Goal: Task Accomplishment & Management: Use online tool/utility

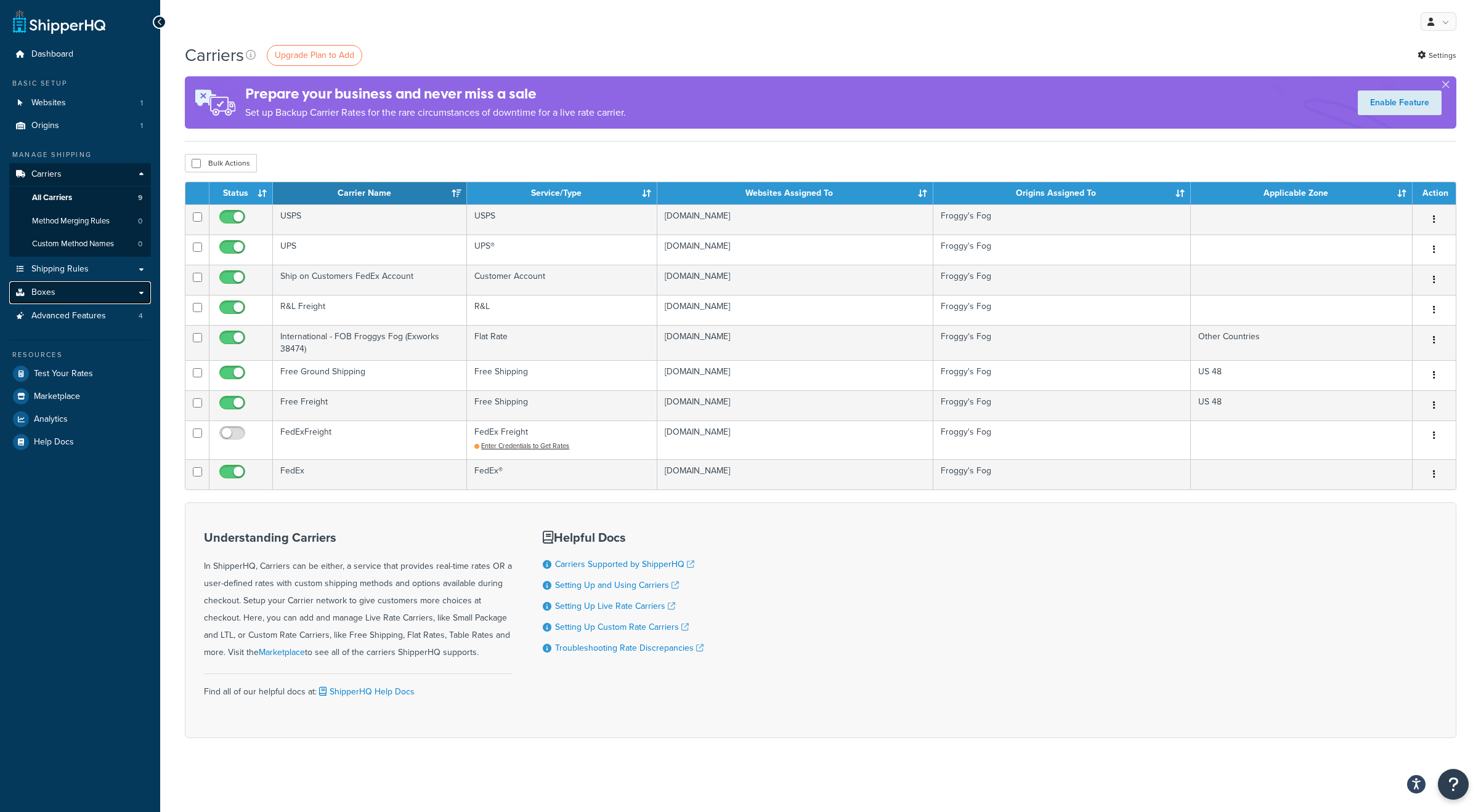
click at [52, 291] on span "Boxes" at bounding box center [43, 293] width 24 height 11
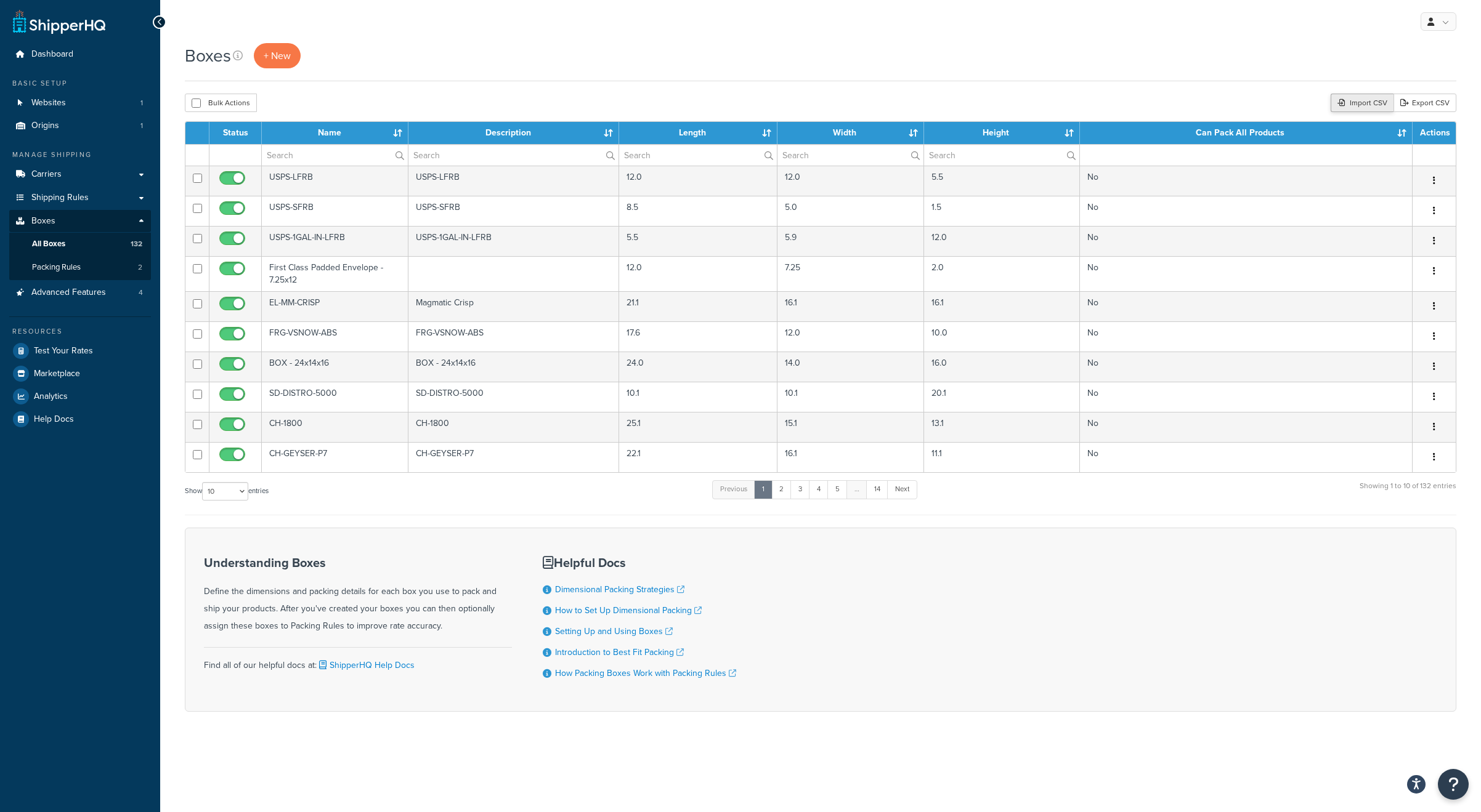
click at [1351, 105] on div "Import CSV" at bounding box center [1362, 103] width 63 height 19
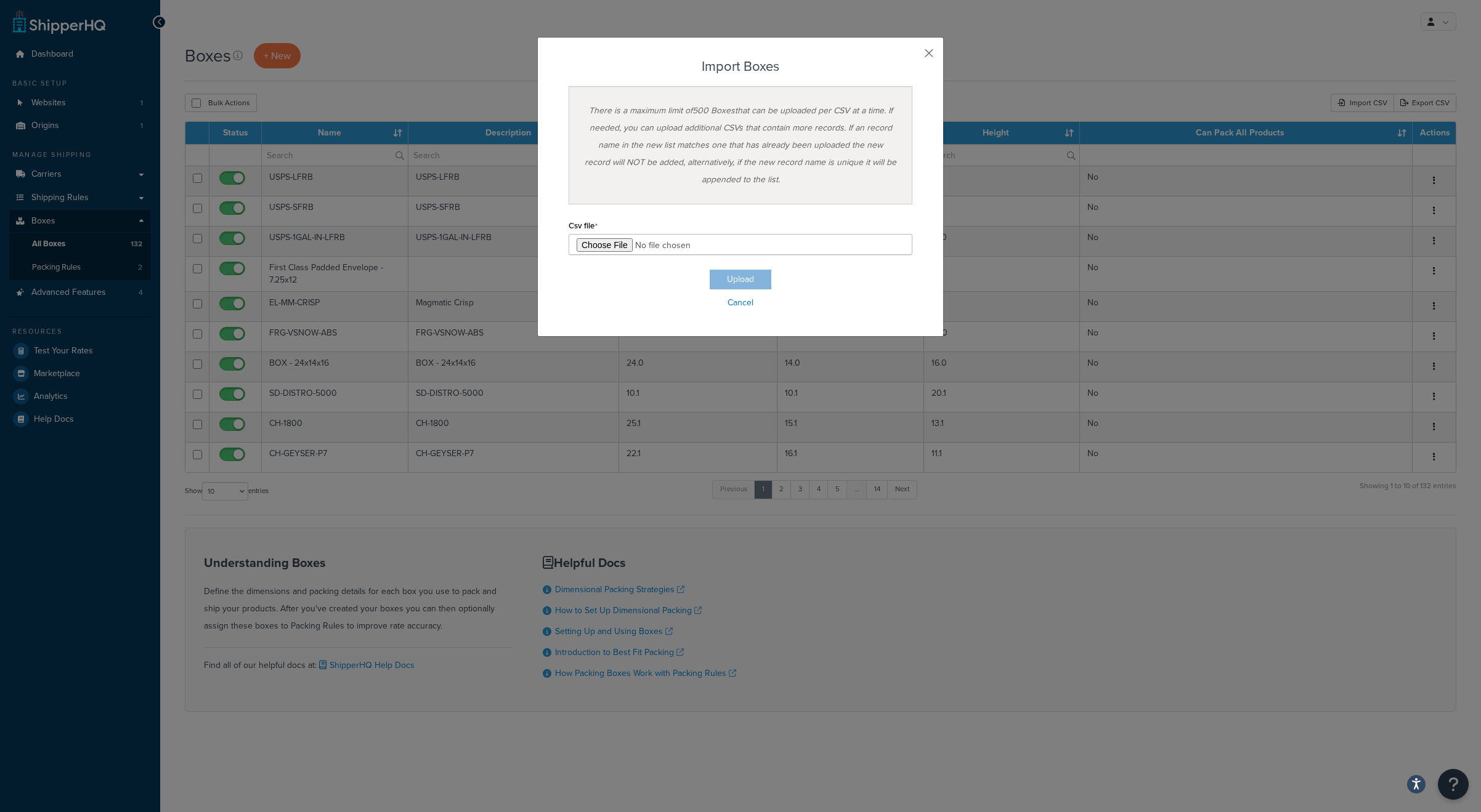
click at [912, 56] on button "button" at bounding box center [911, 58] width 3 height 3
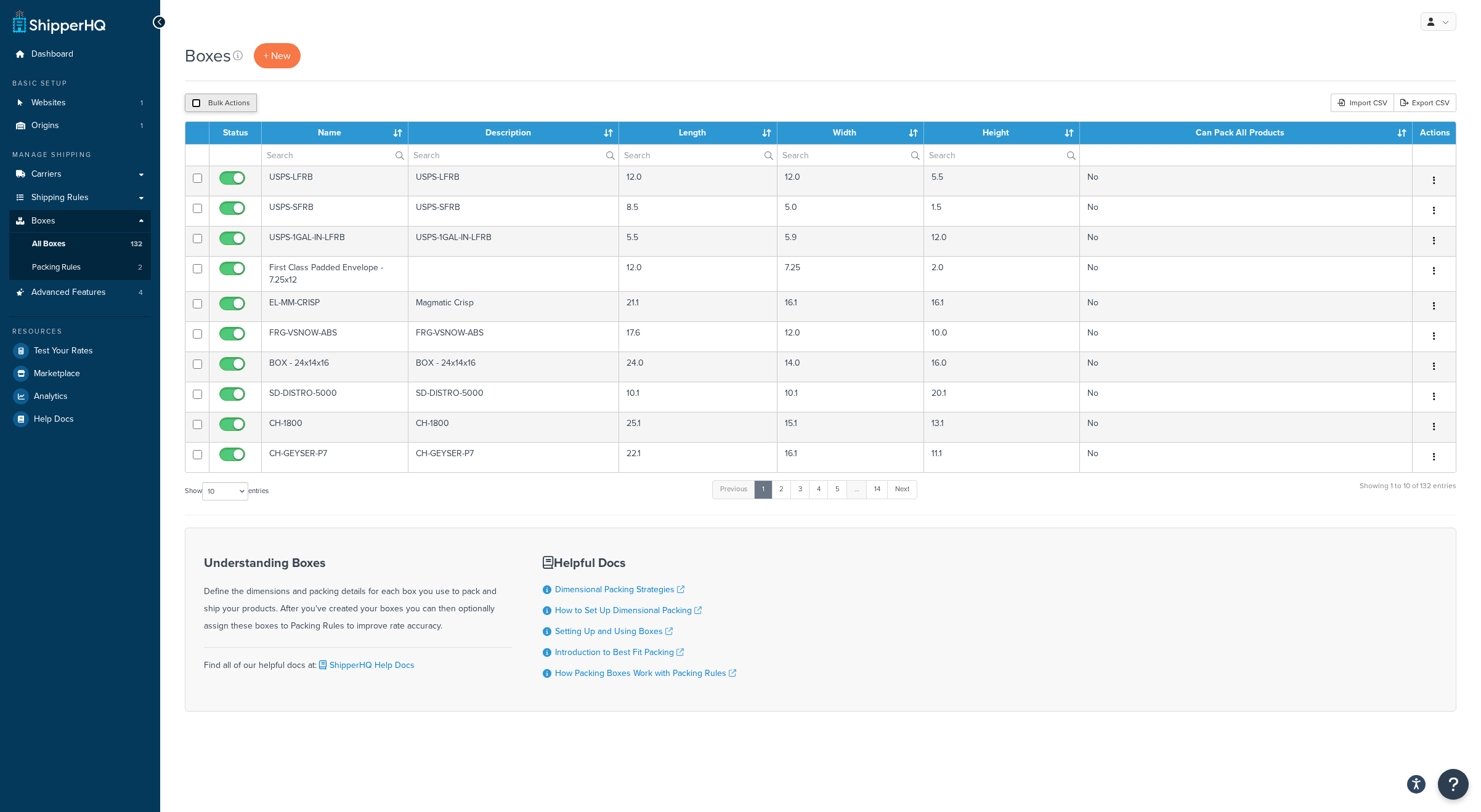
click at [196, 102] on input "checkbox" at bounding box center [196, 103] width 9 height 9
checkbox input "true"
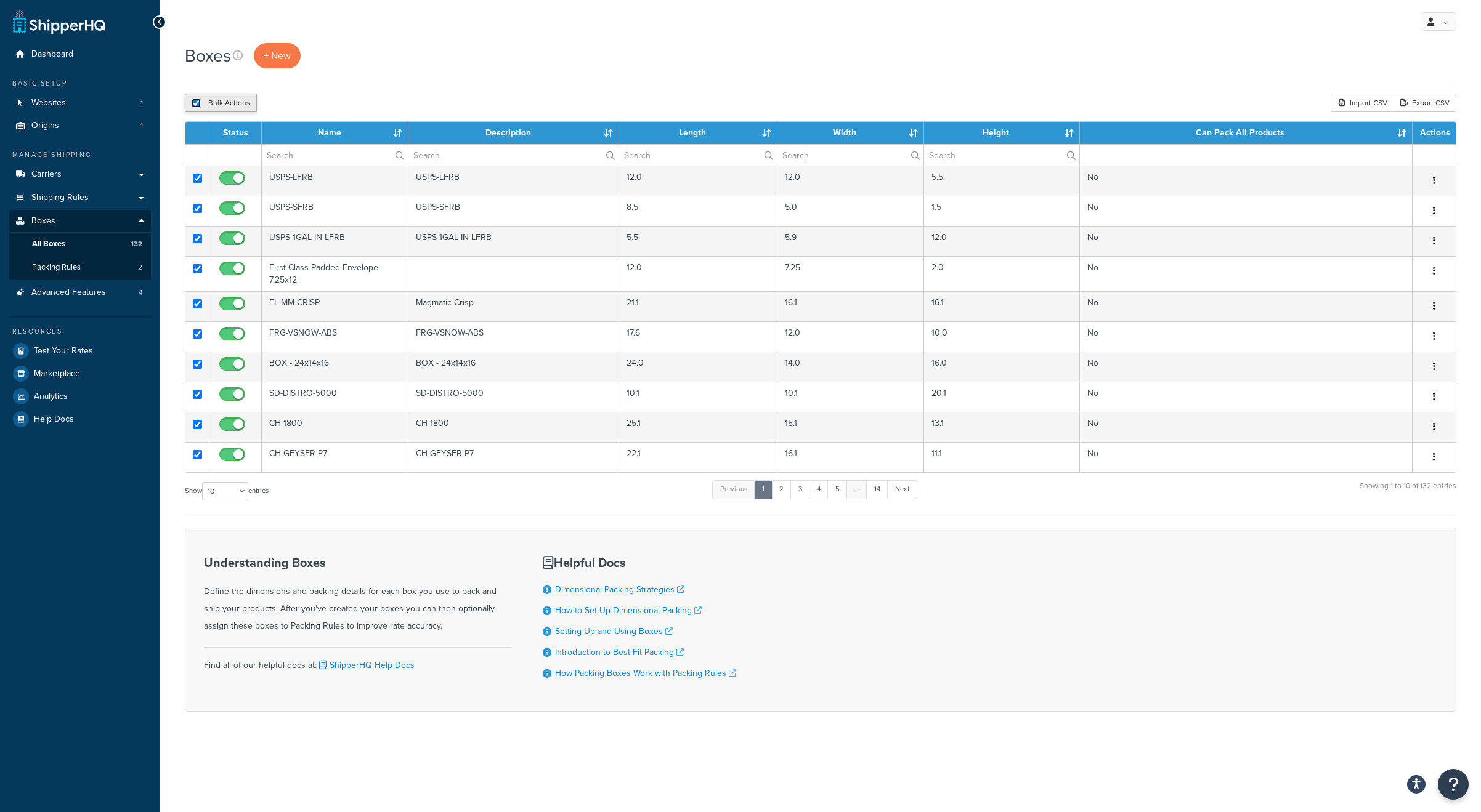
checkbox input "true"
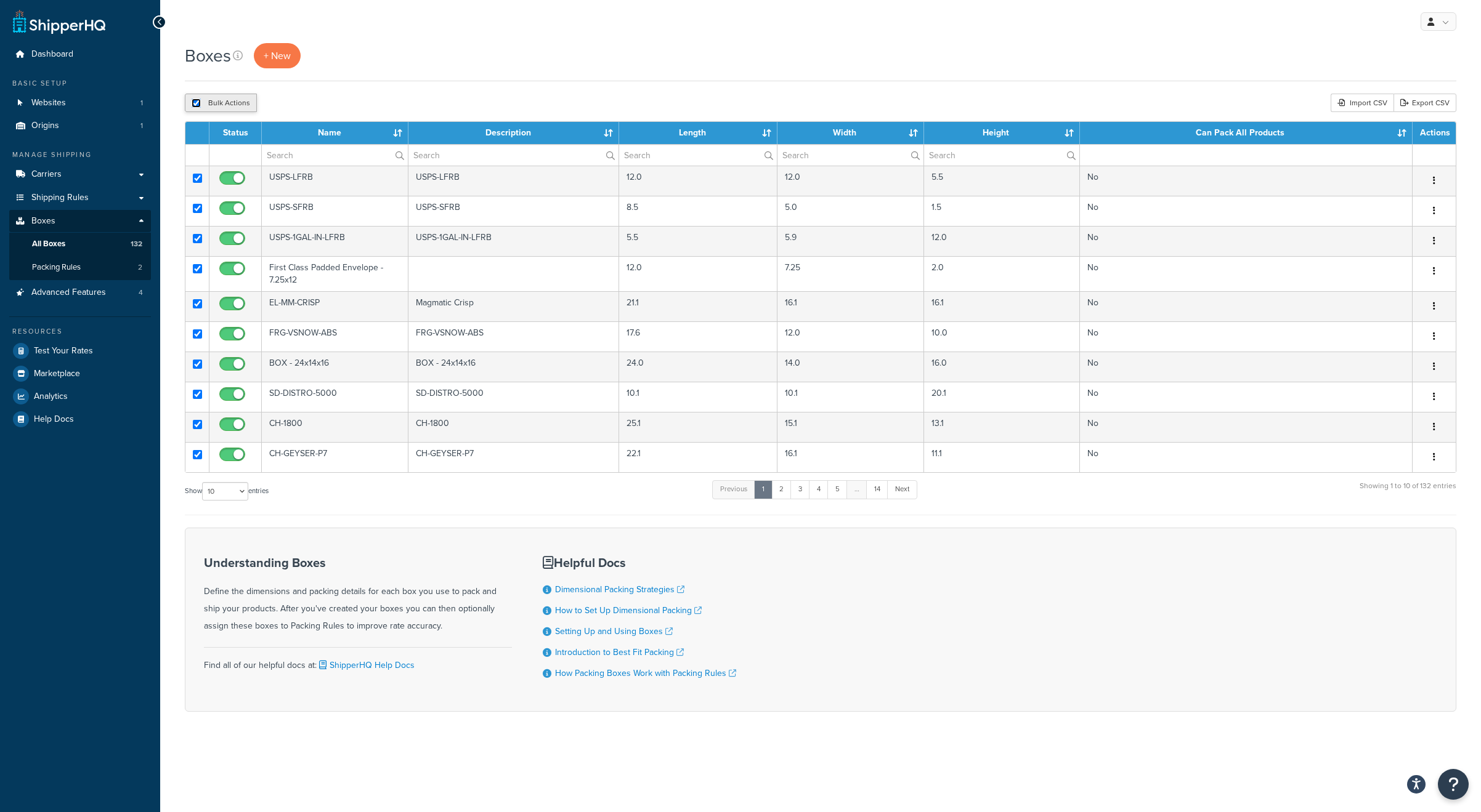
checkbox input "true"
click at [220, 493] on select "10 15 25 50 100 1000" at bounding box center [225, 491] width 46 height 19
select select "1000"
click at [203, 482] on select "10 15 25 50 100 1000" at bounding box center [225, 491] width 46 height 19
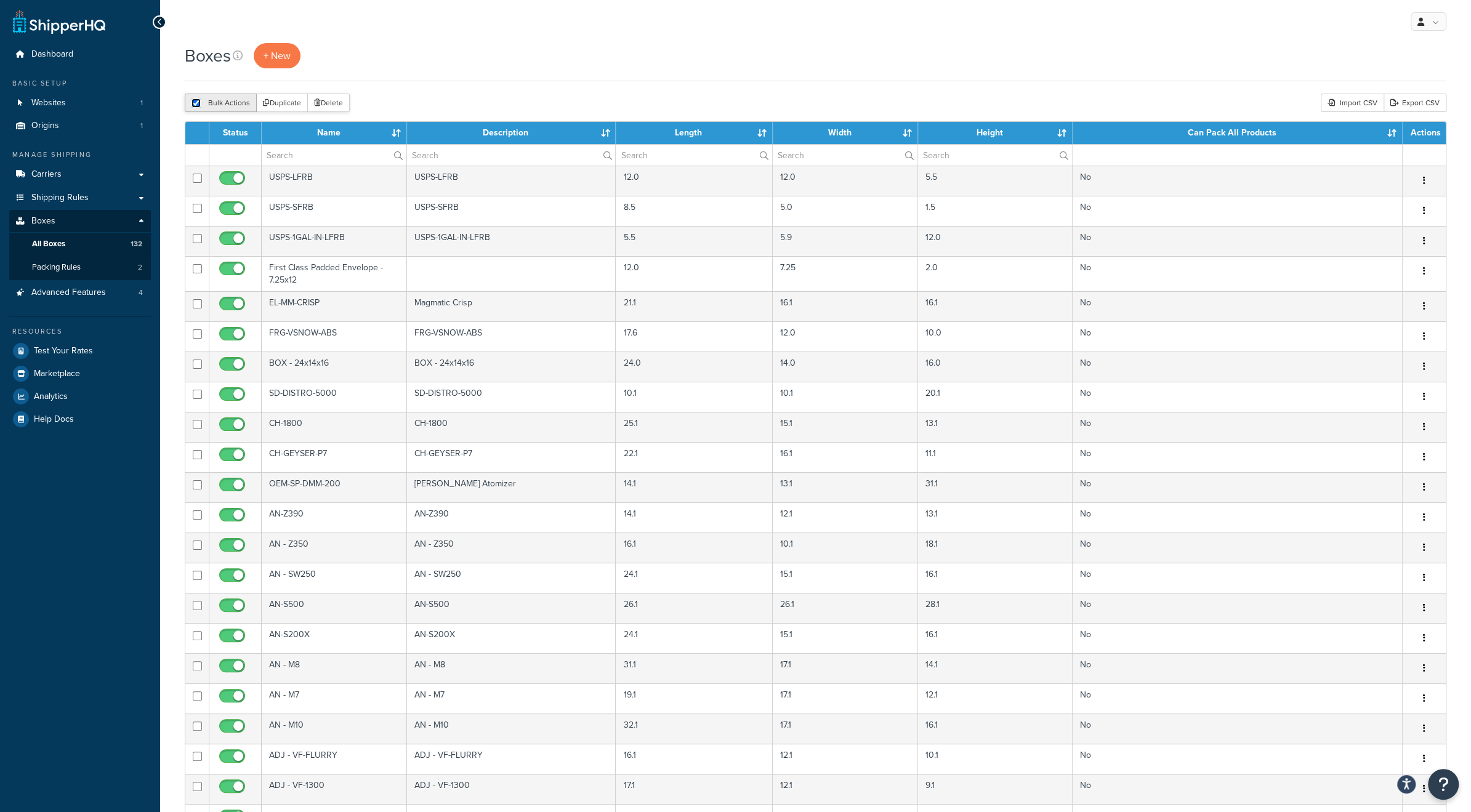
click at [196, 101] on input "checkbox" at bounding box center [196, 103] width 9 height 9
checkbox input "false"
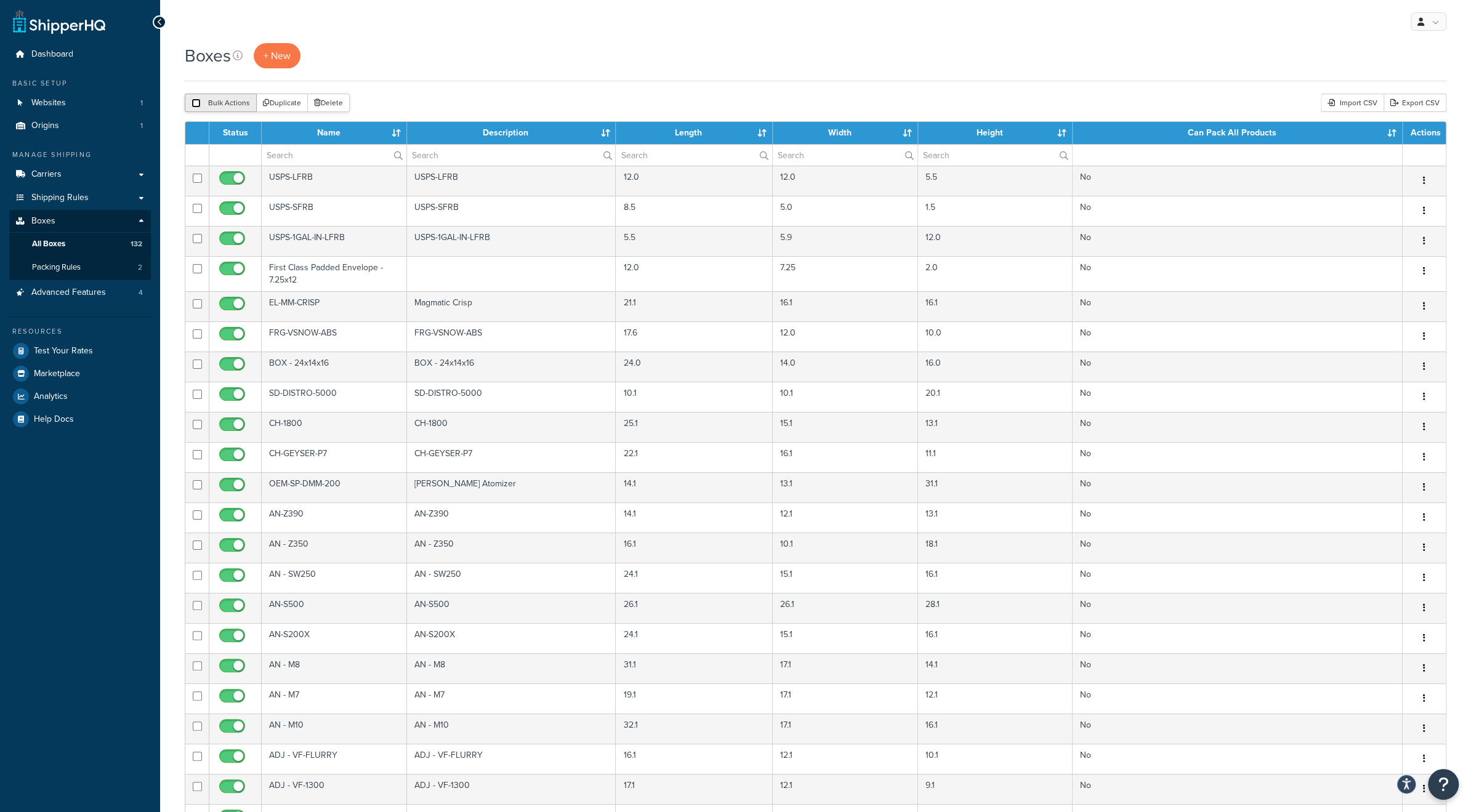
checkbox input "false"
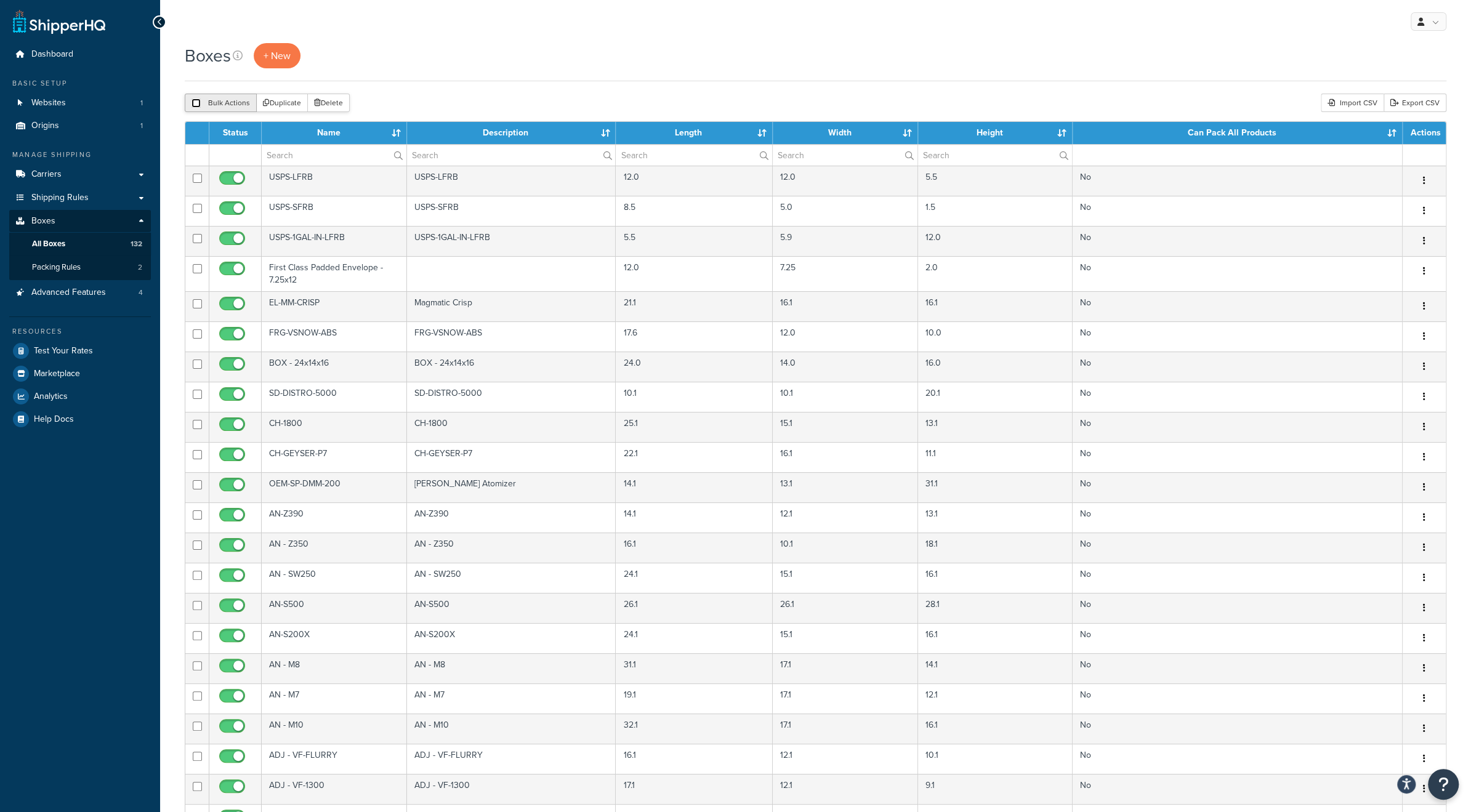
checkbox input "false"
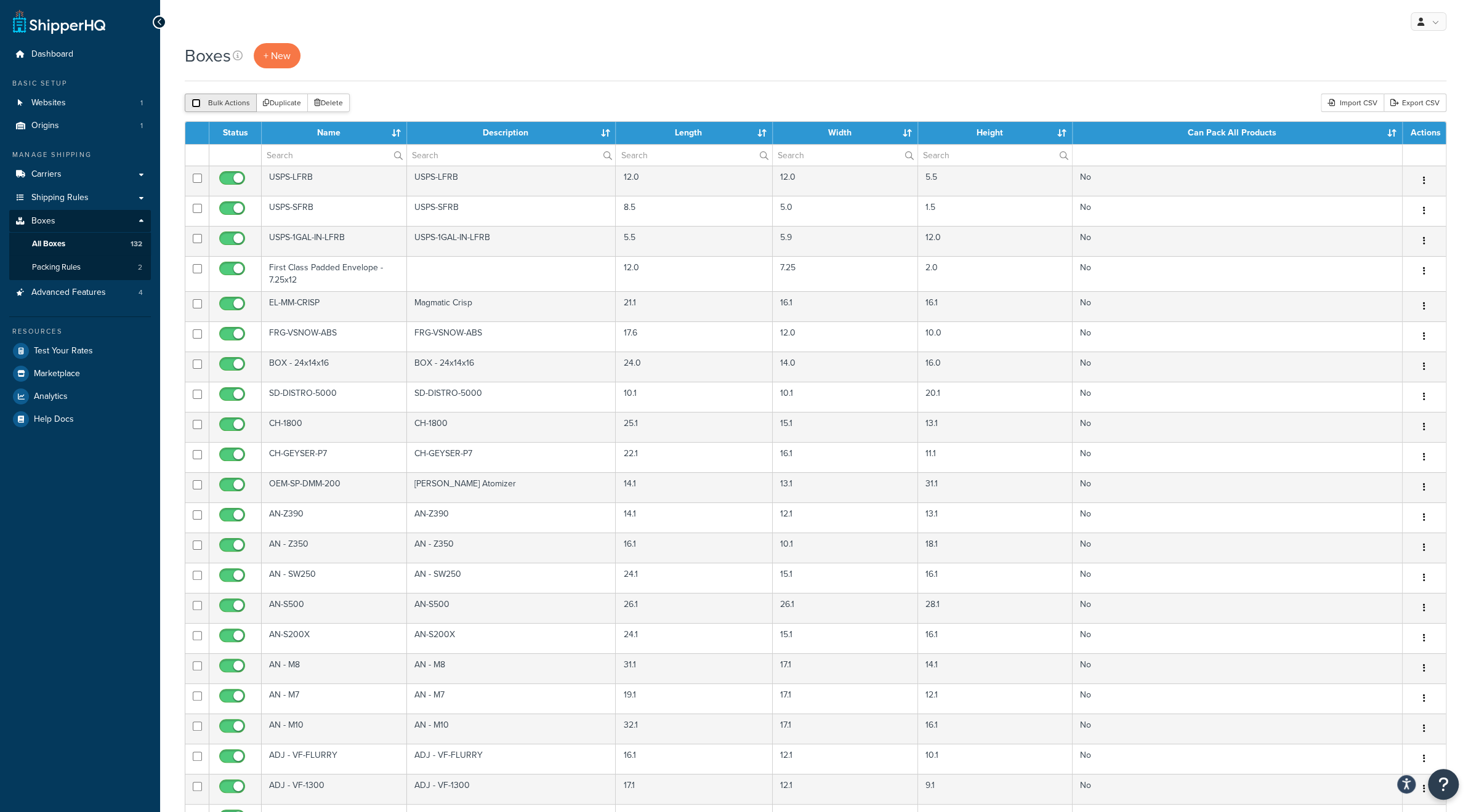
checkbox input "false"
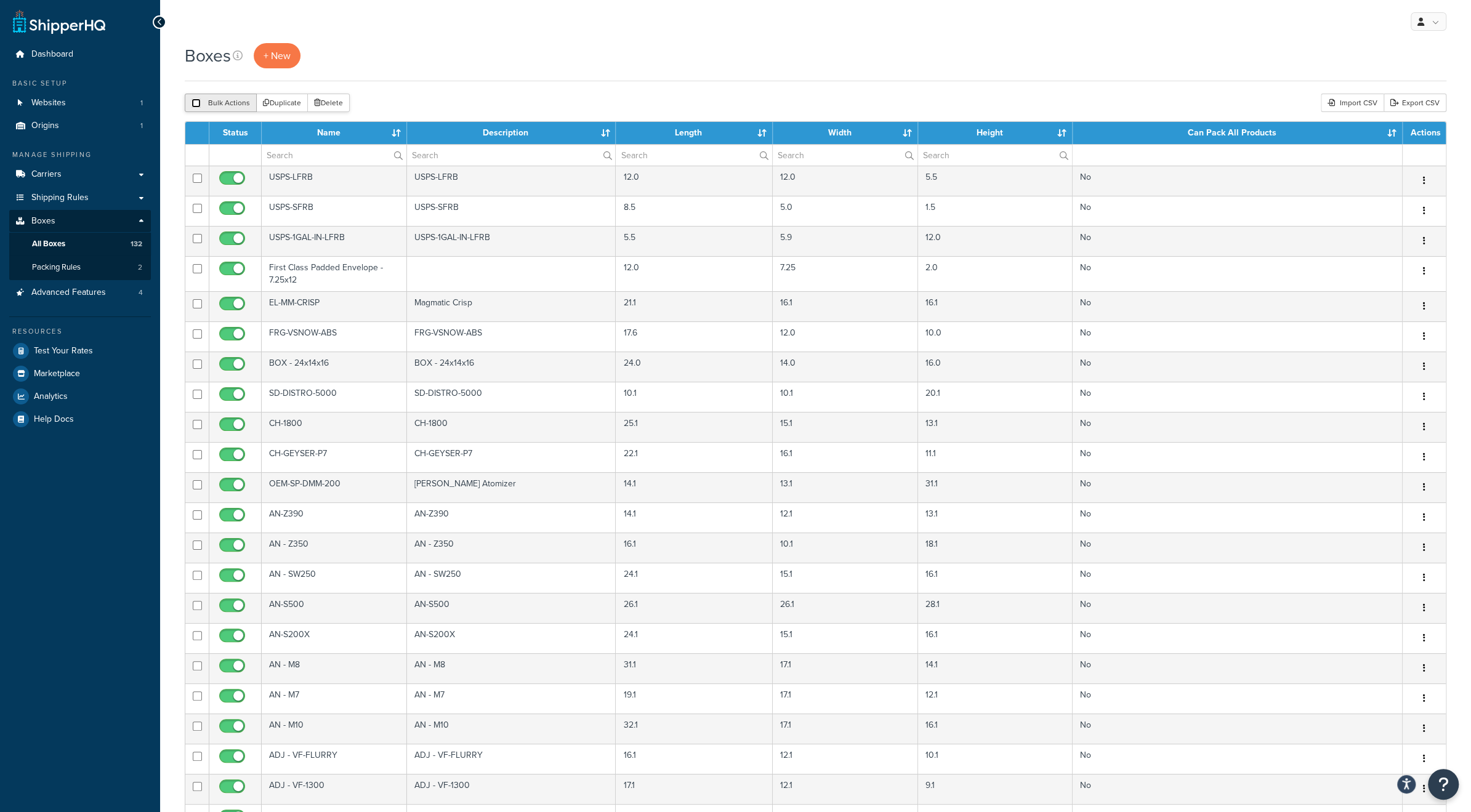
checkbox input "false"
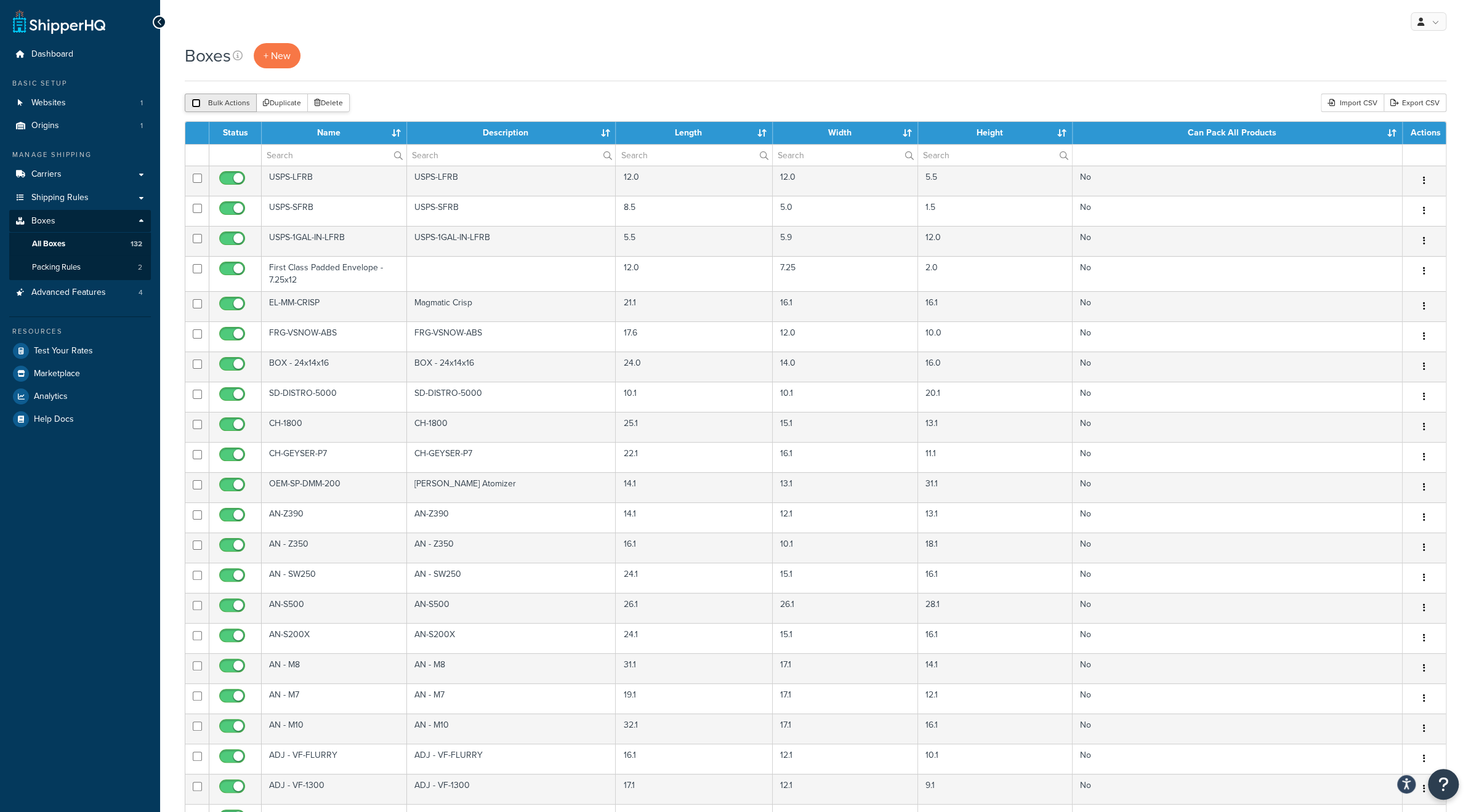
checkbox input "false"
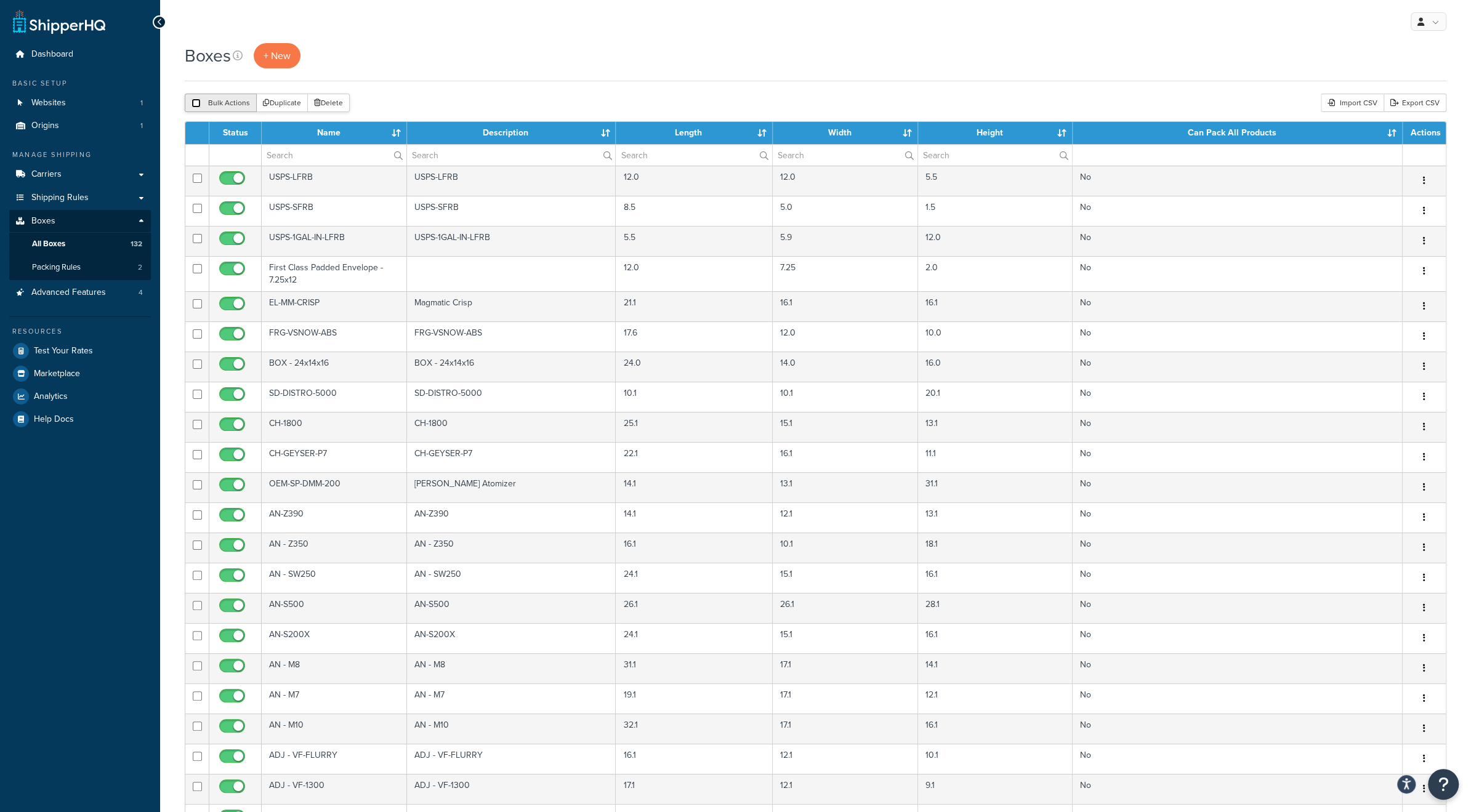
checkbox input "false"
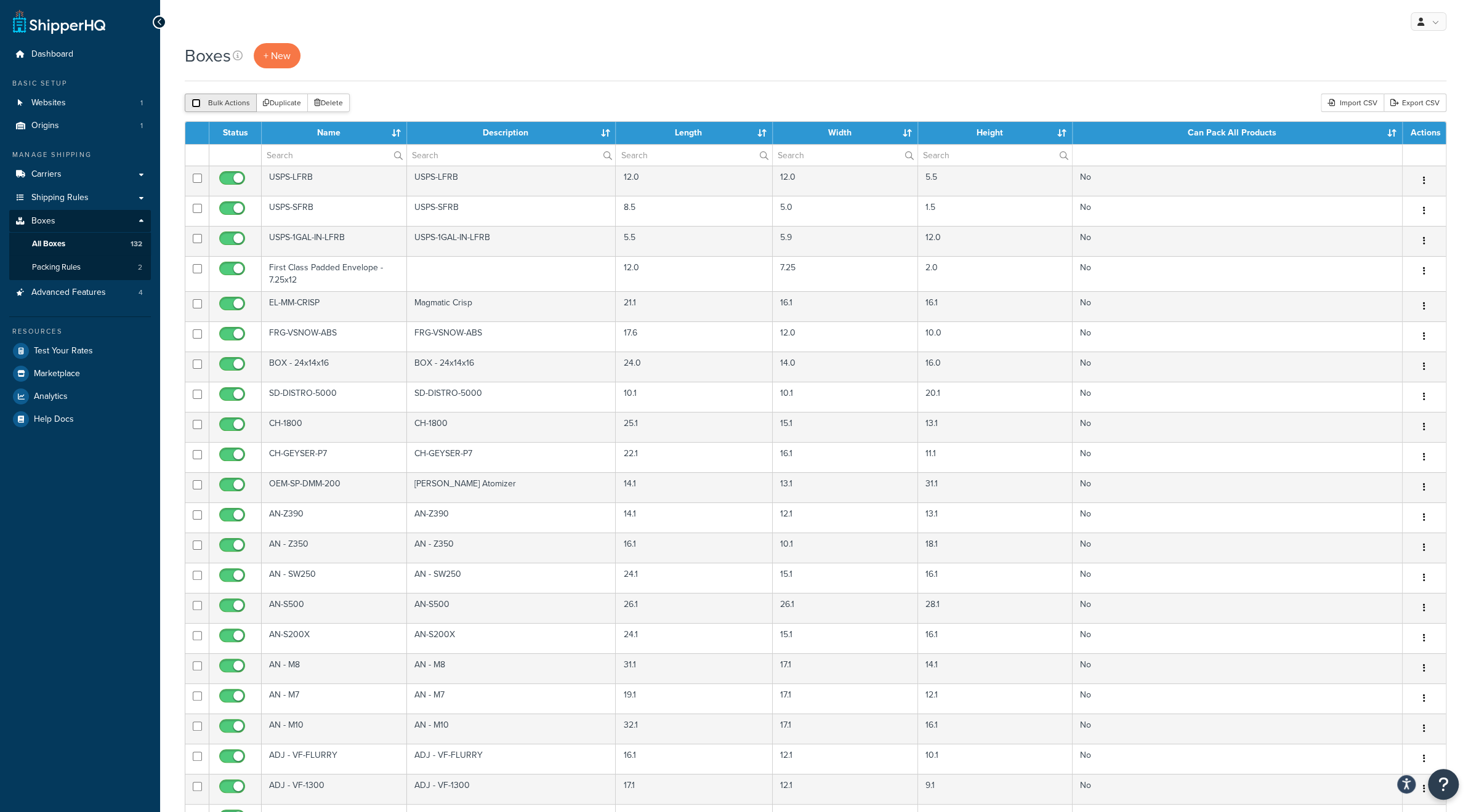
checkbox input "false"
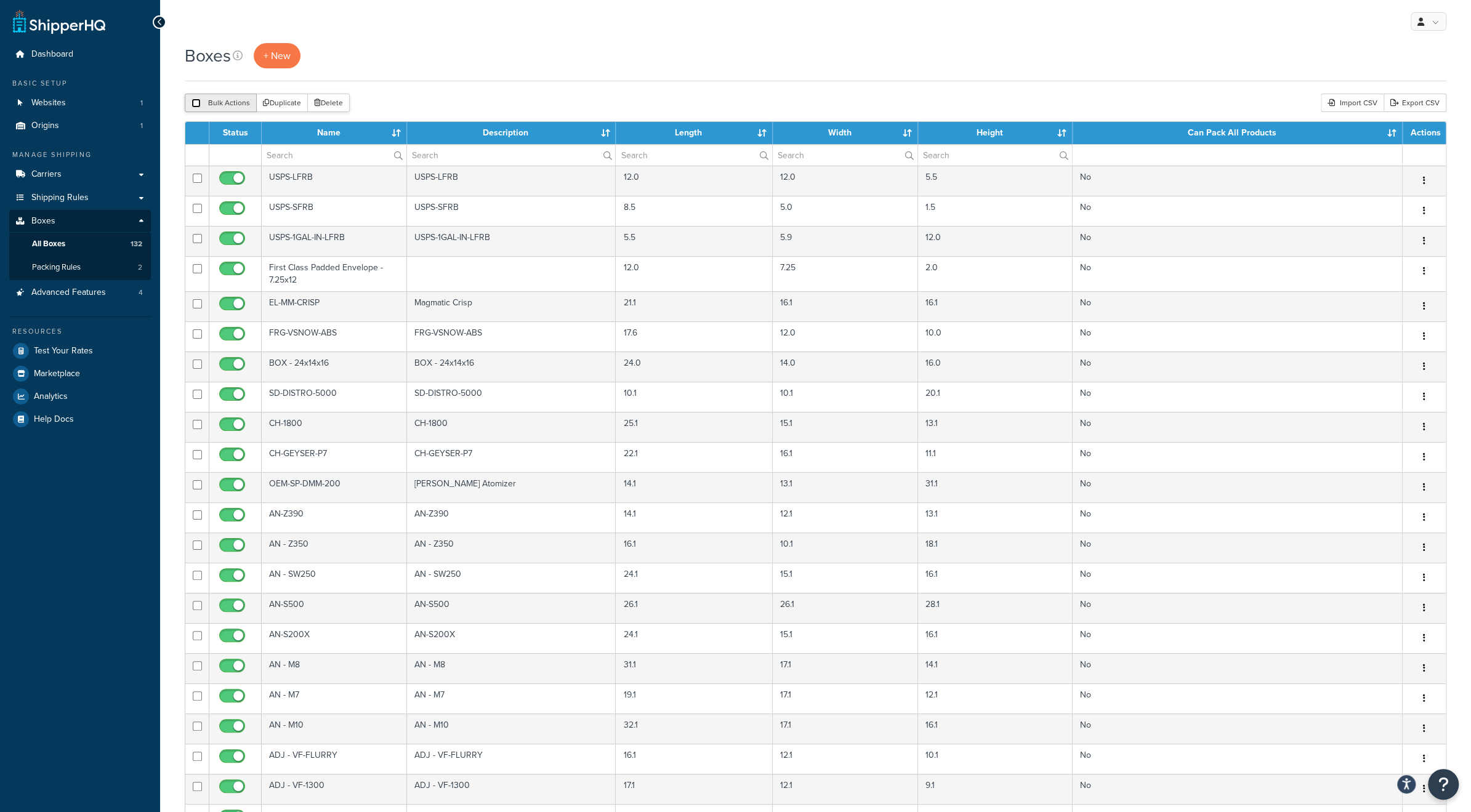
checkbox input "false"
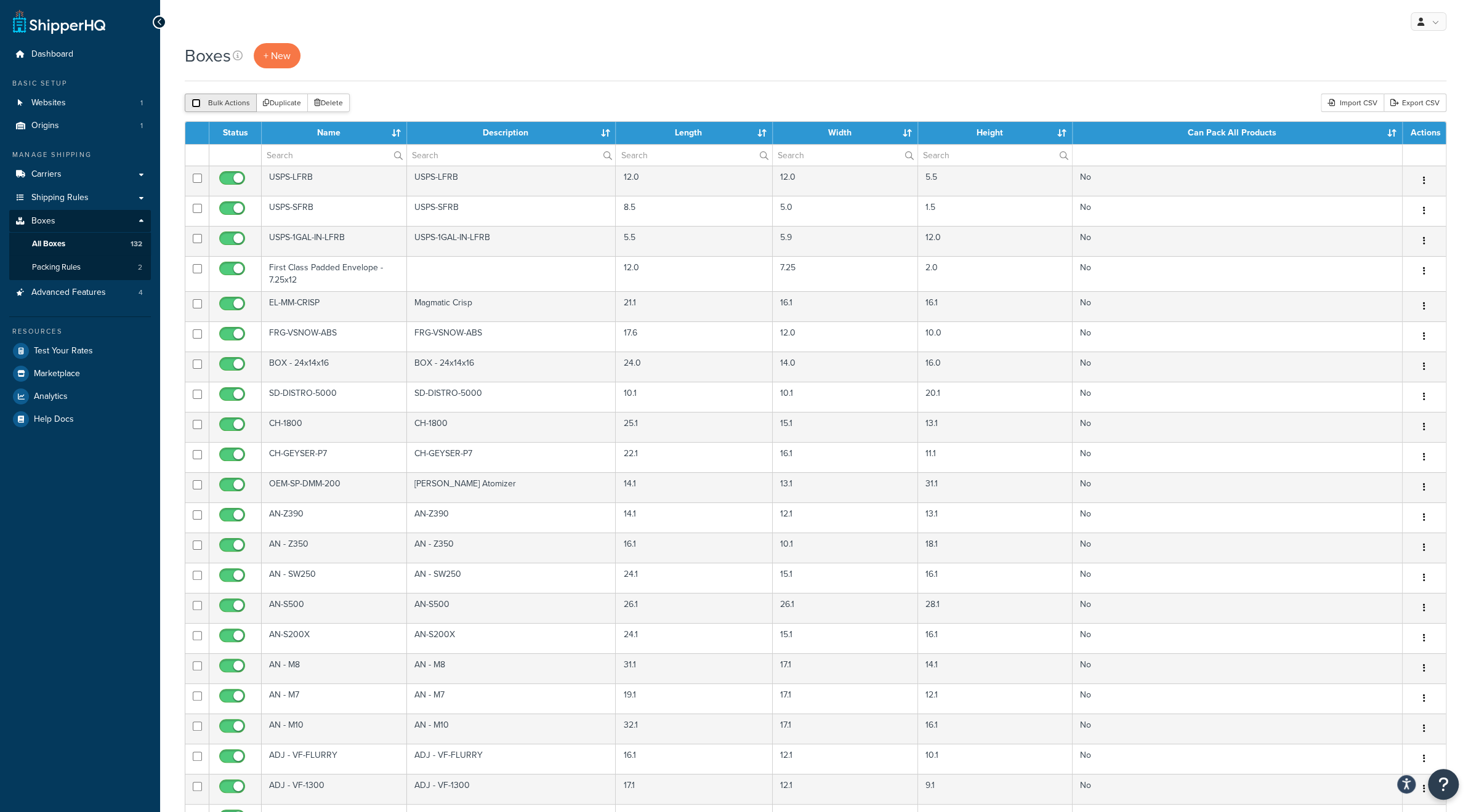
checkbox input "false"
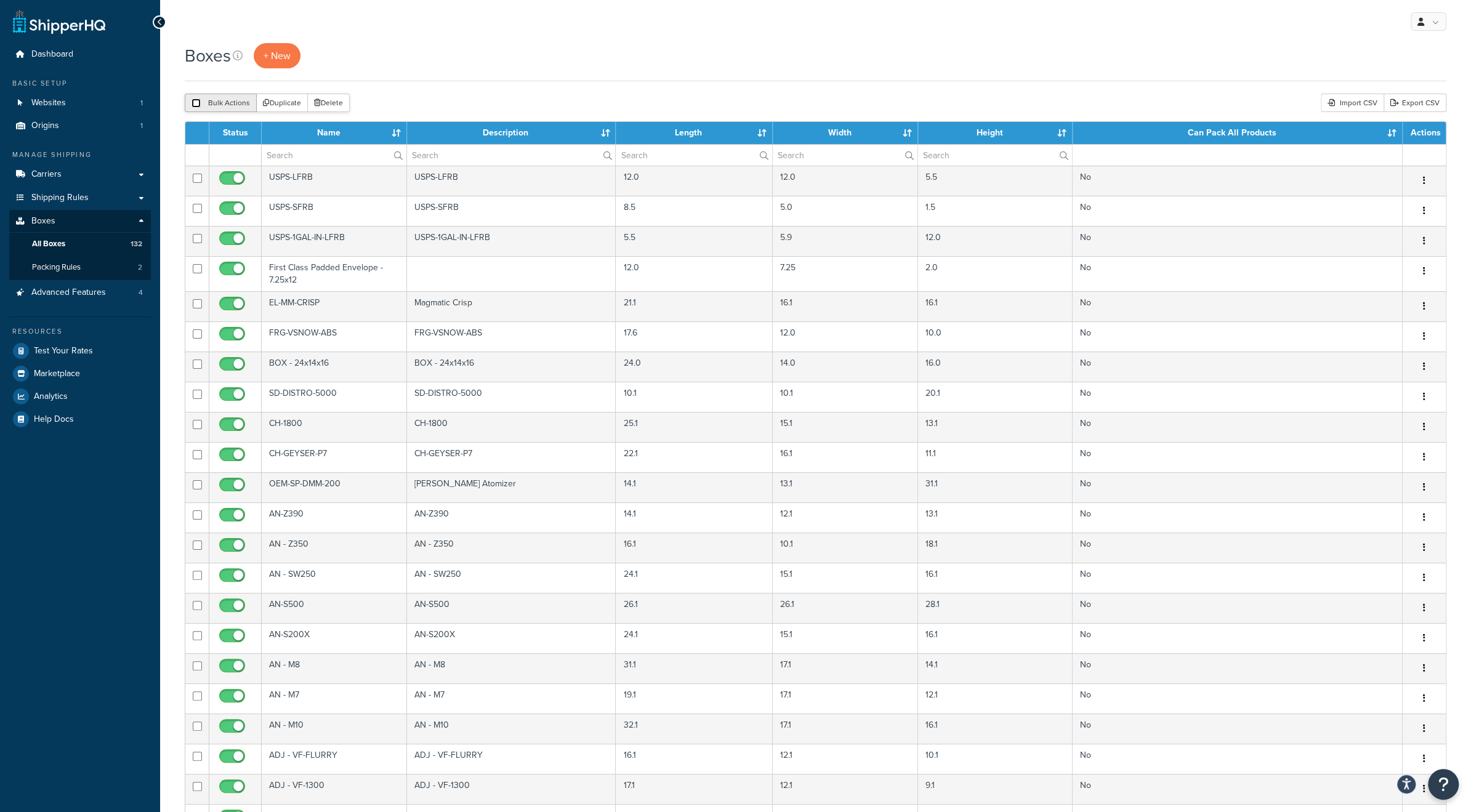
checkbox input "false"
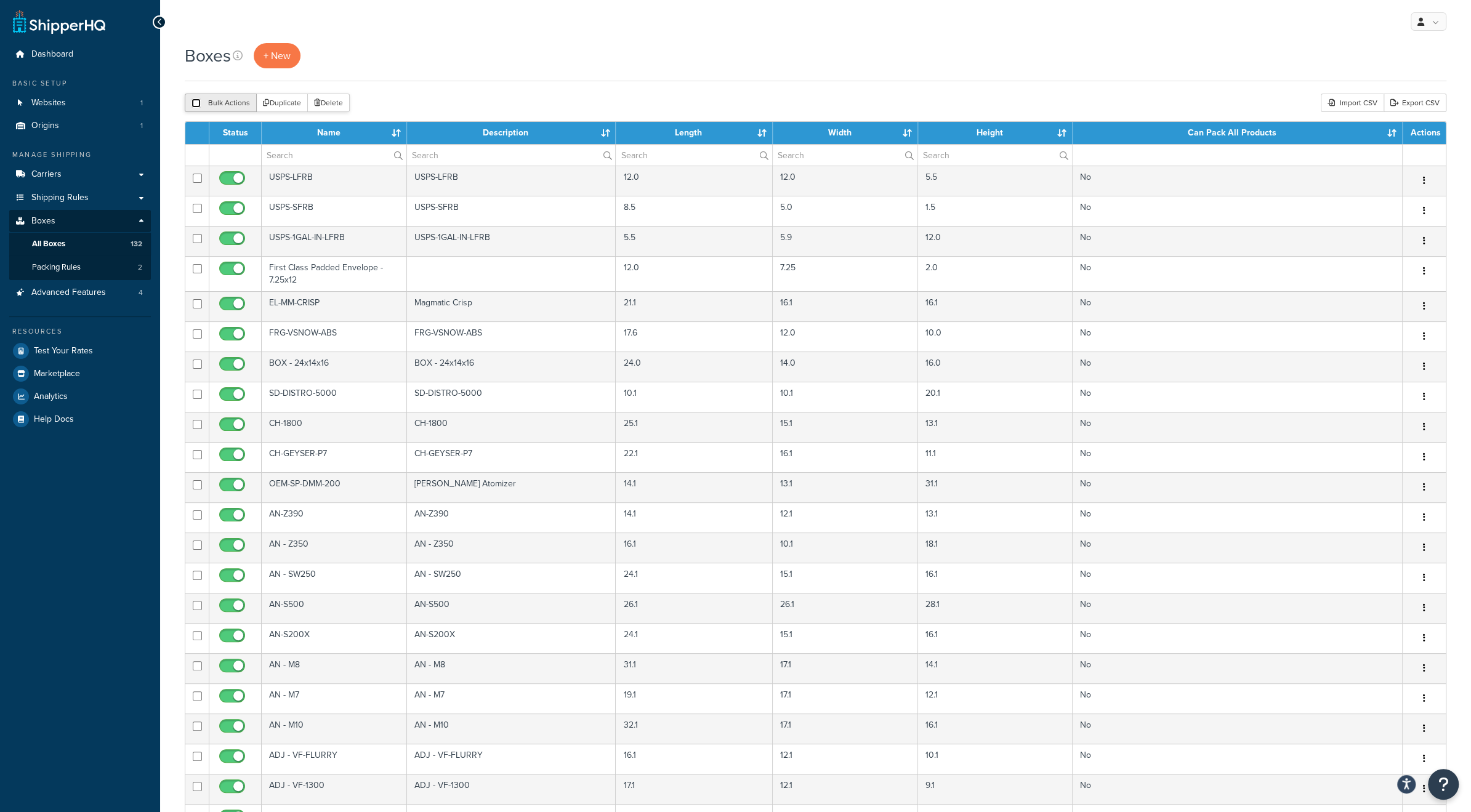
checkbox input "false"
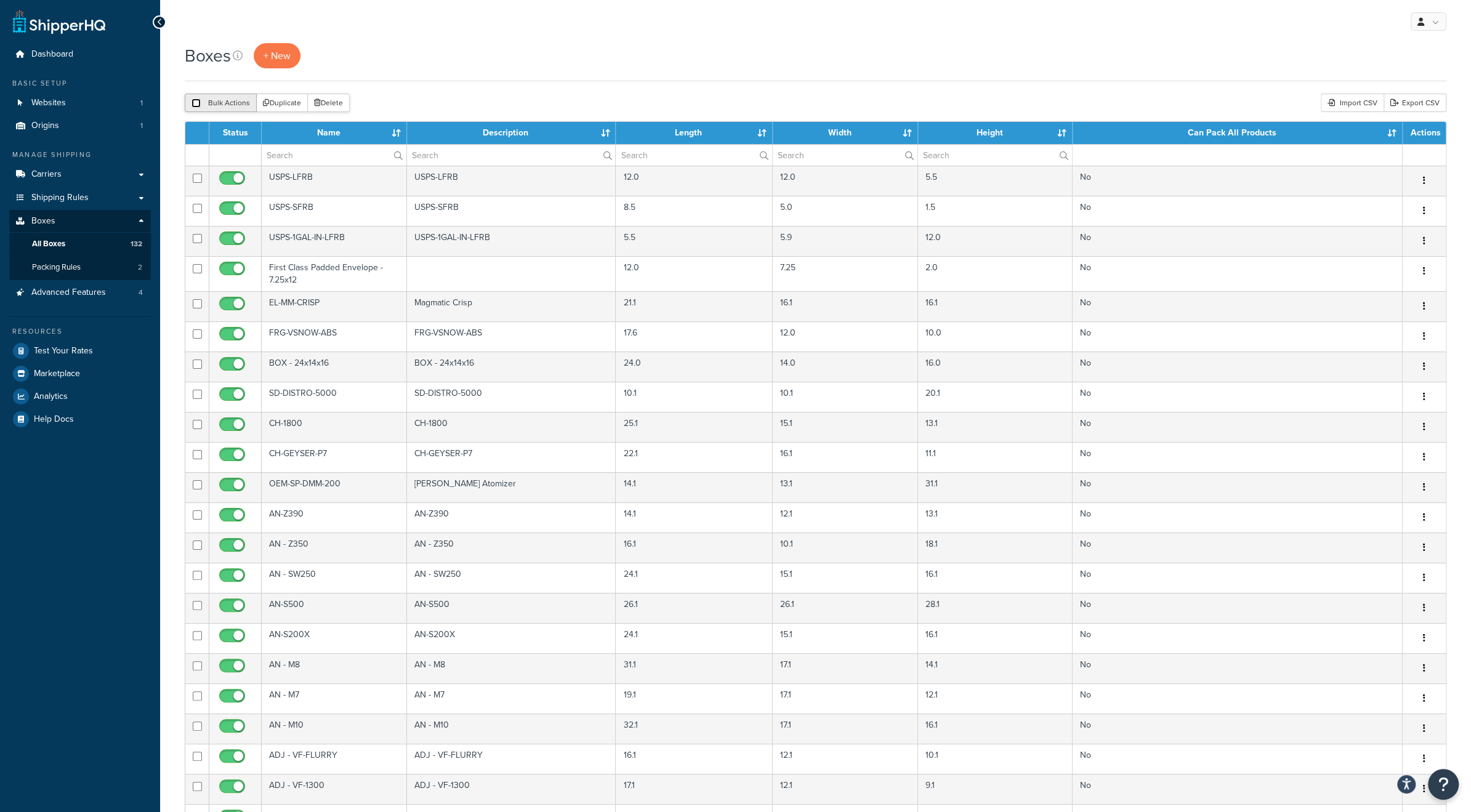
checkbox input "false"
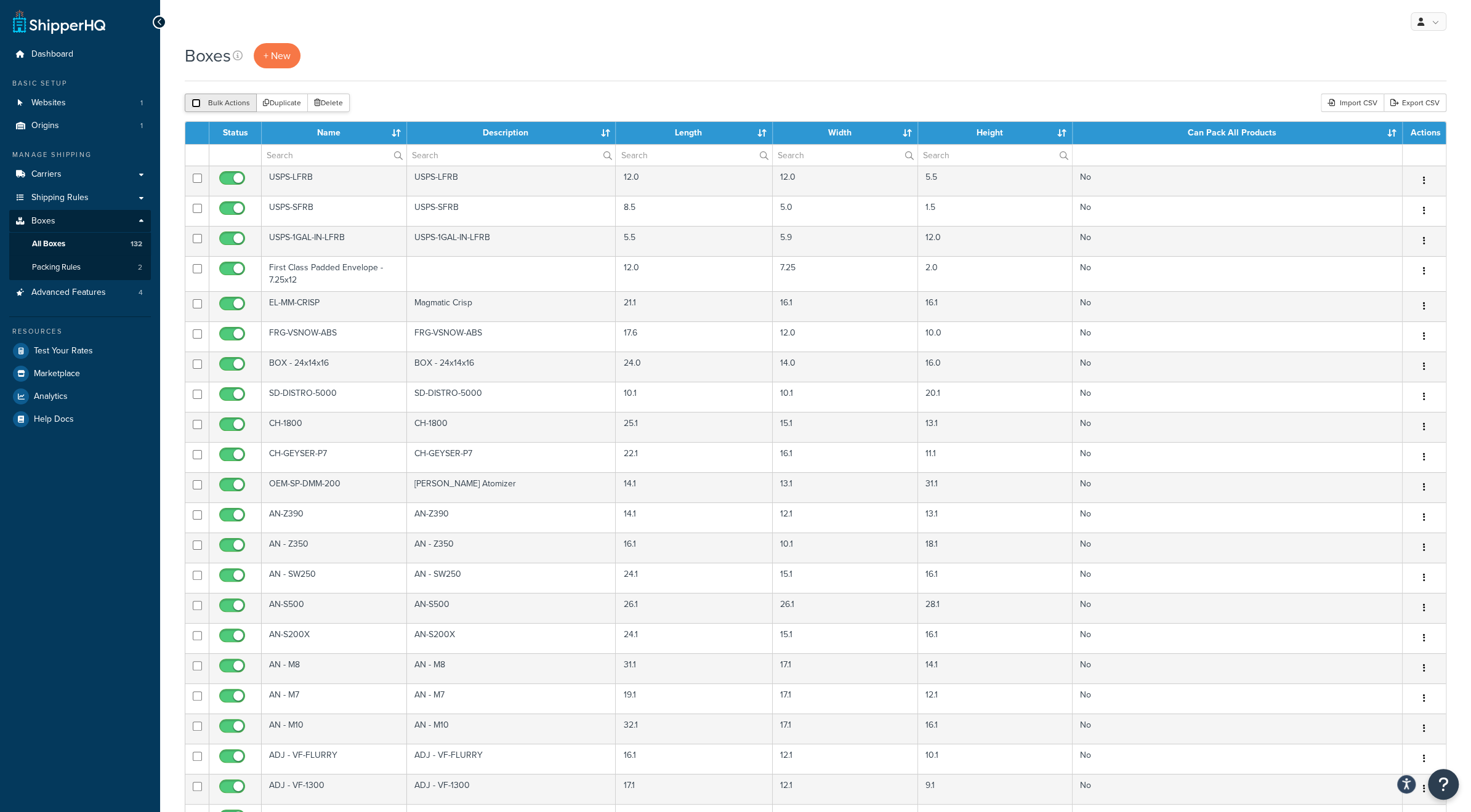
checkbox input "false"
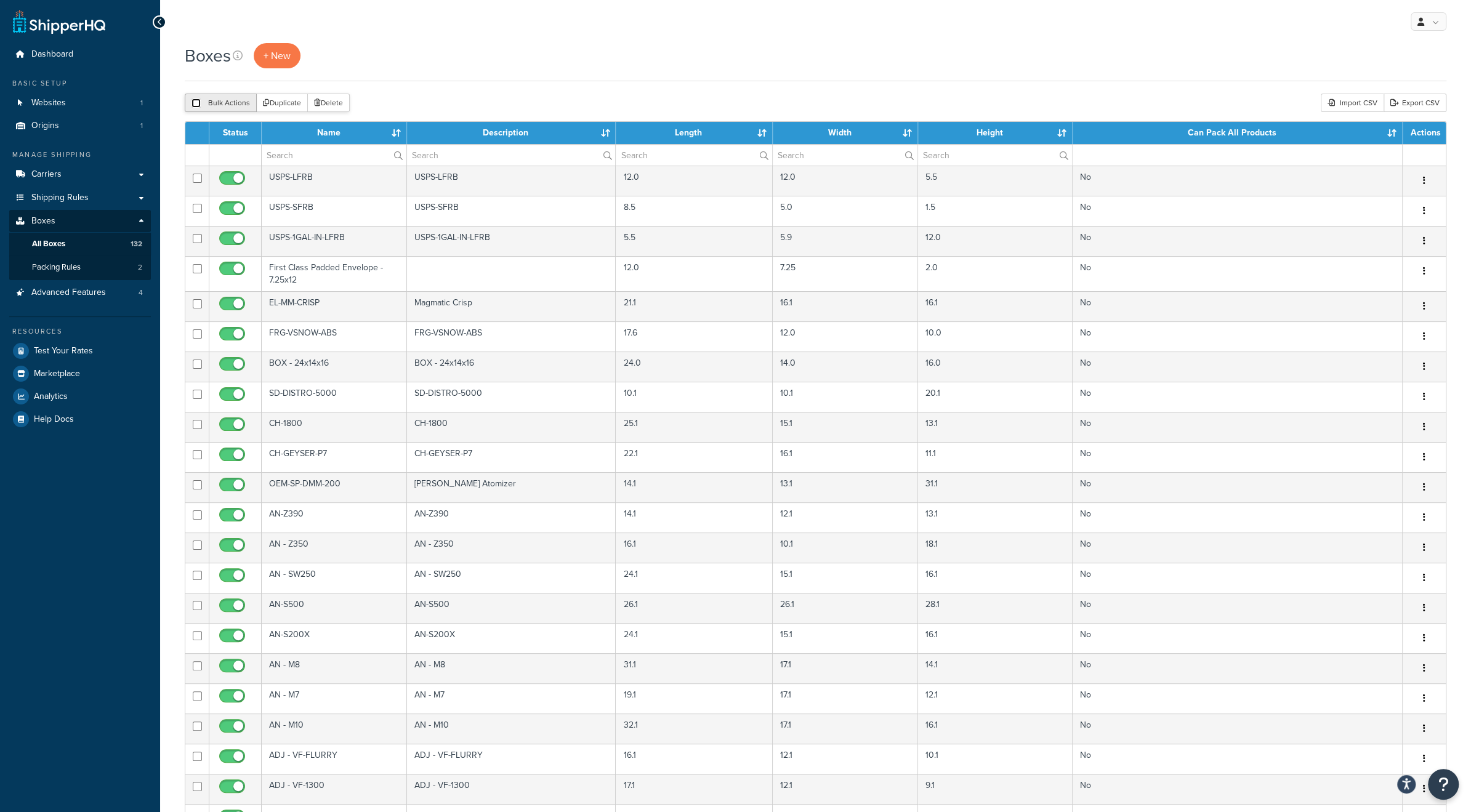
checkbox input "false"
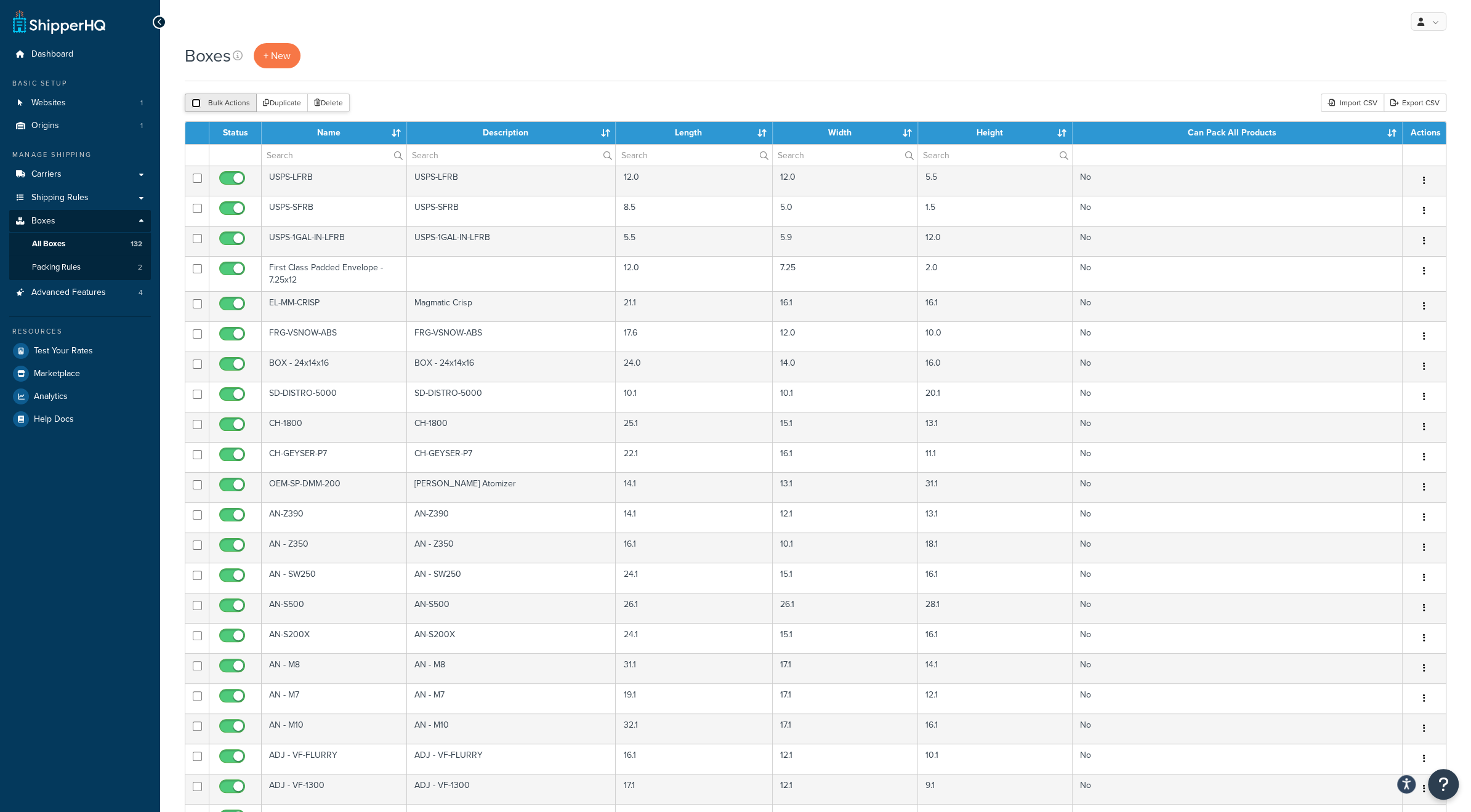
checkbox input "false"
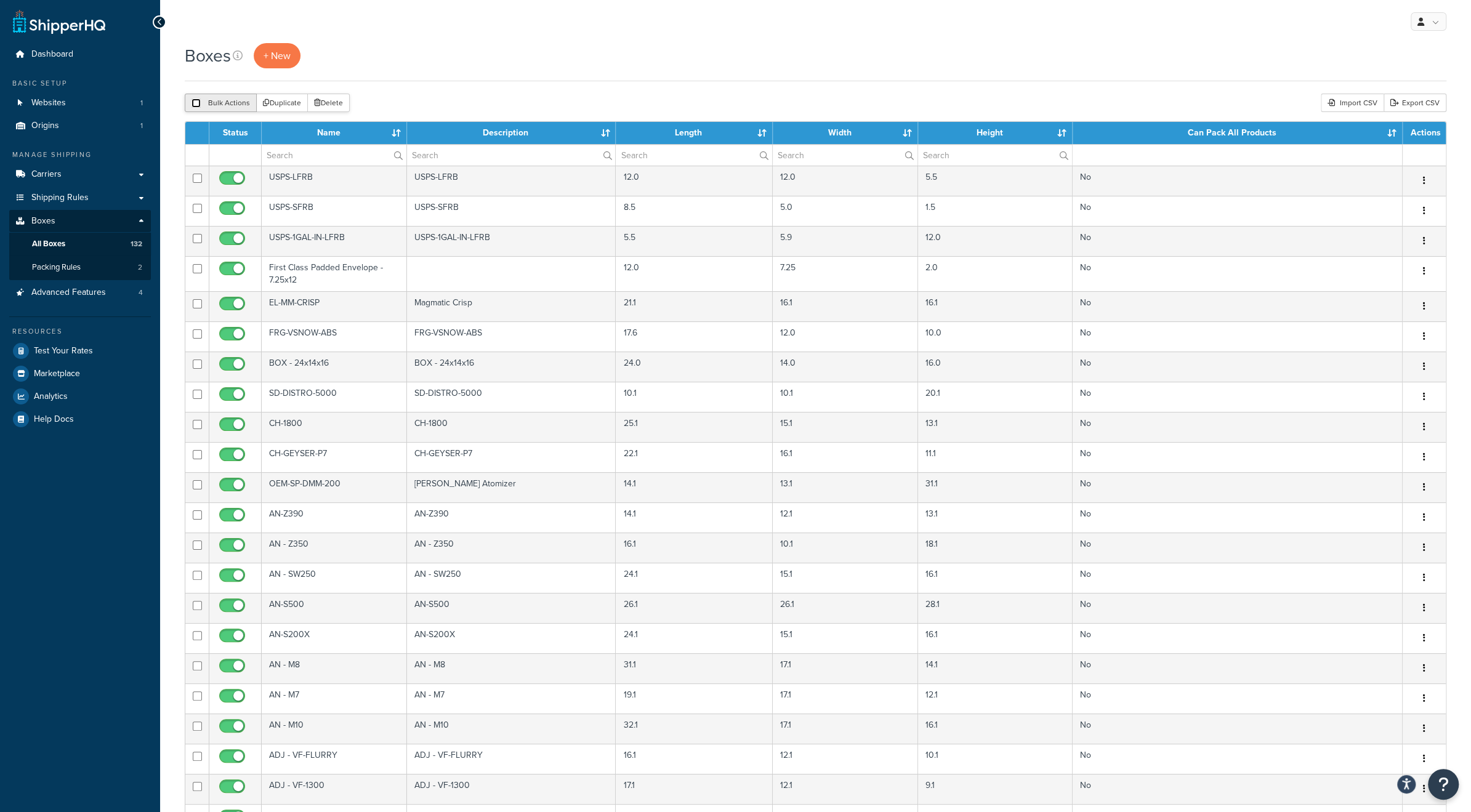
checkbox input "false"
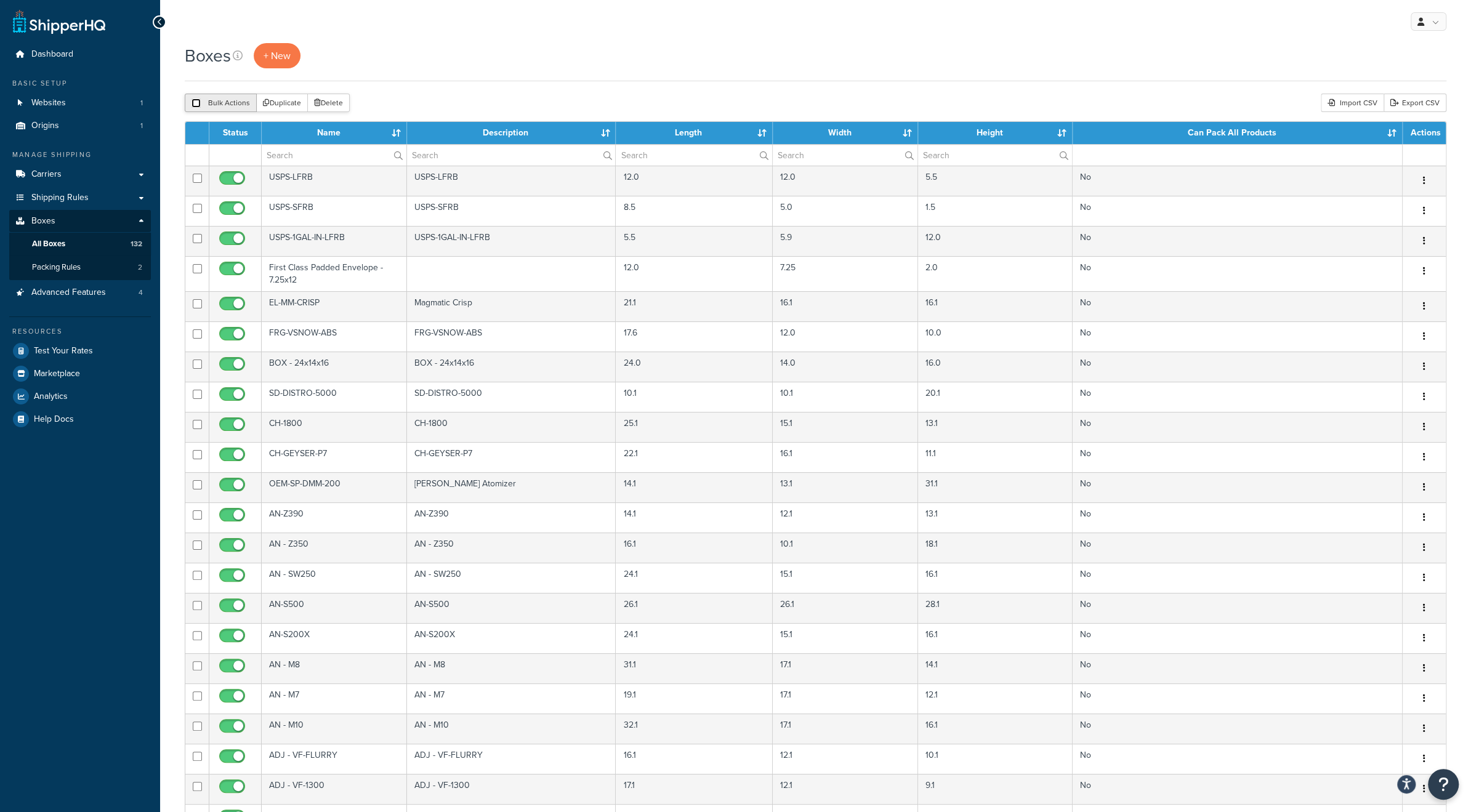
checkbox input "false"
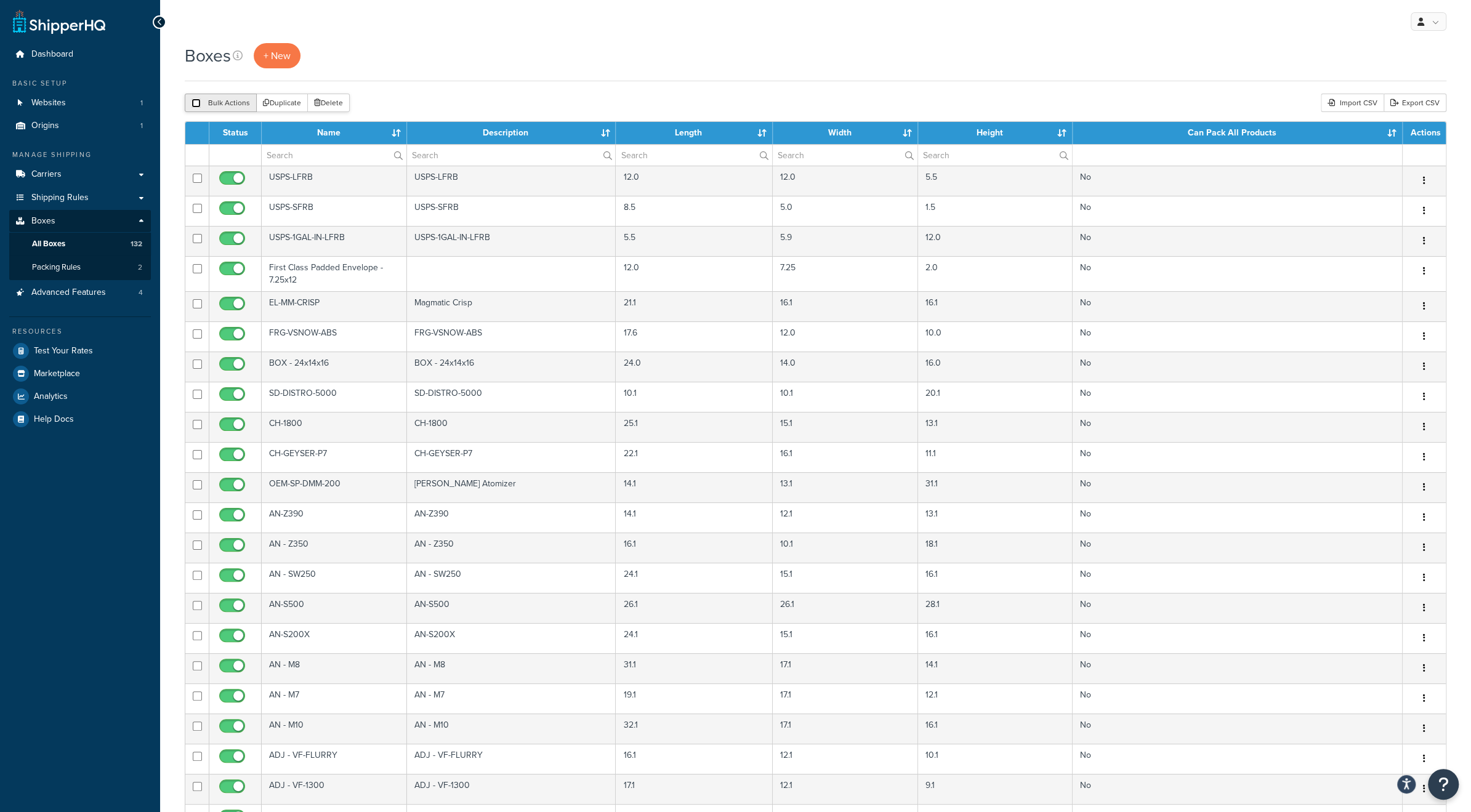
checkbox input "false"
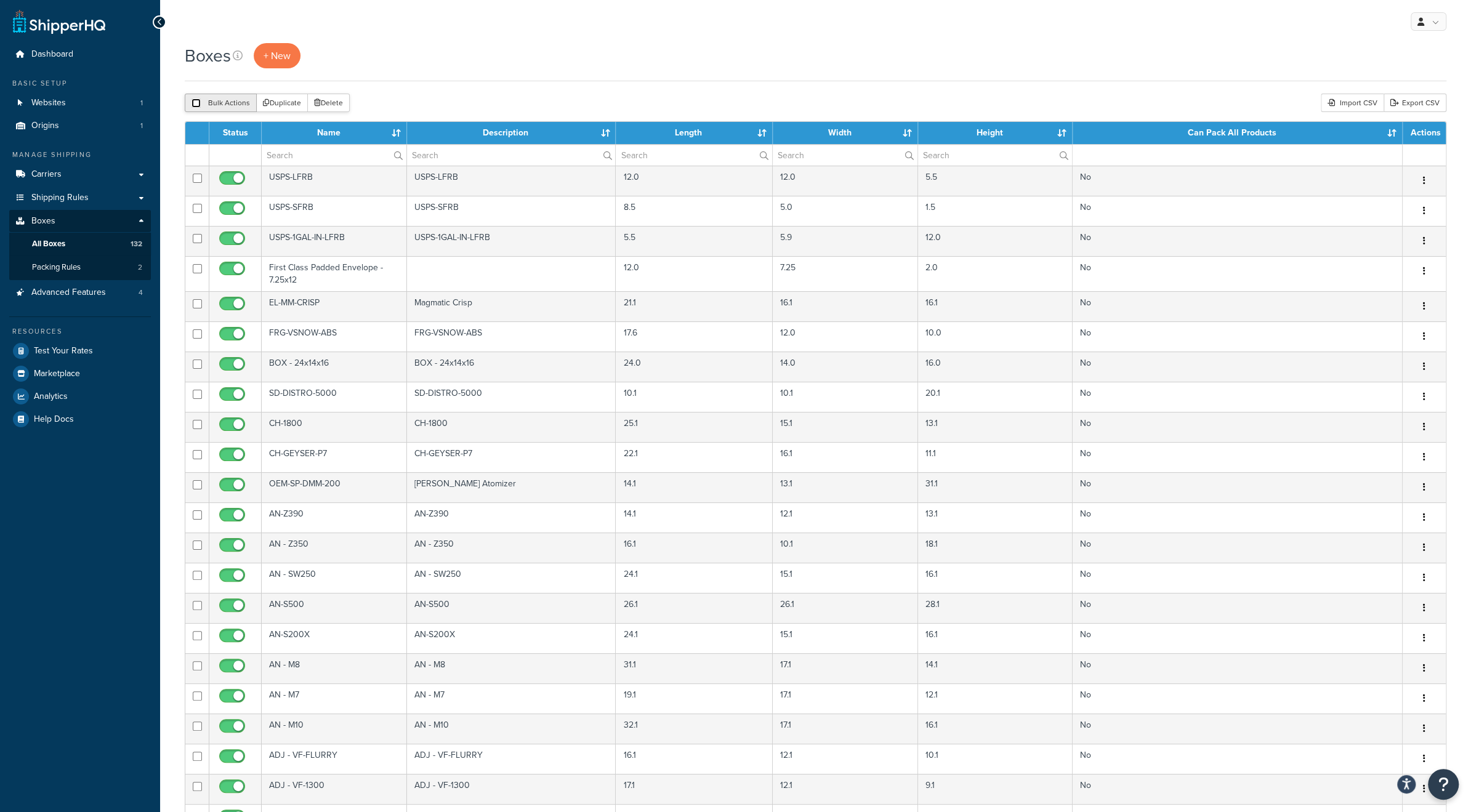
checkbox input "false"
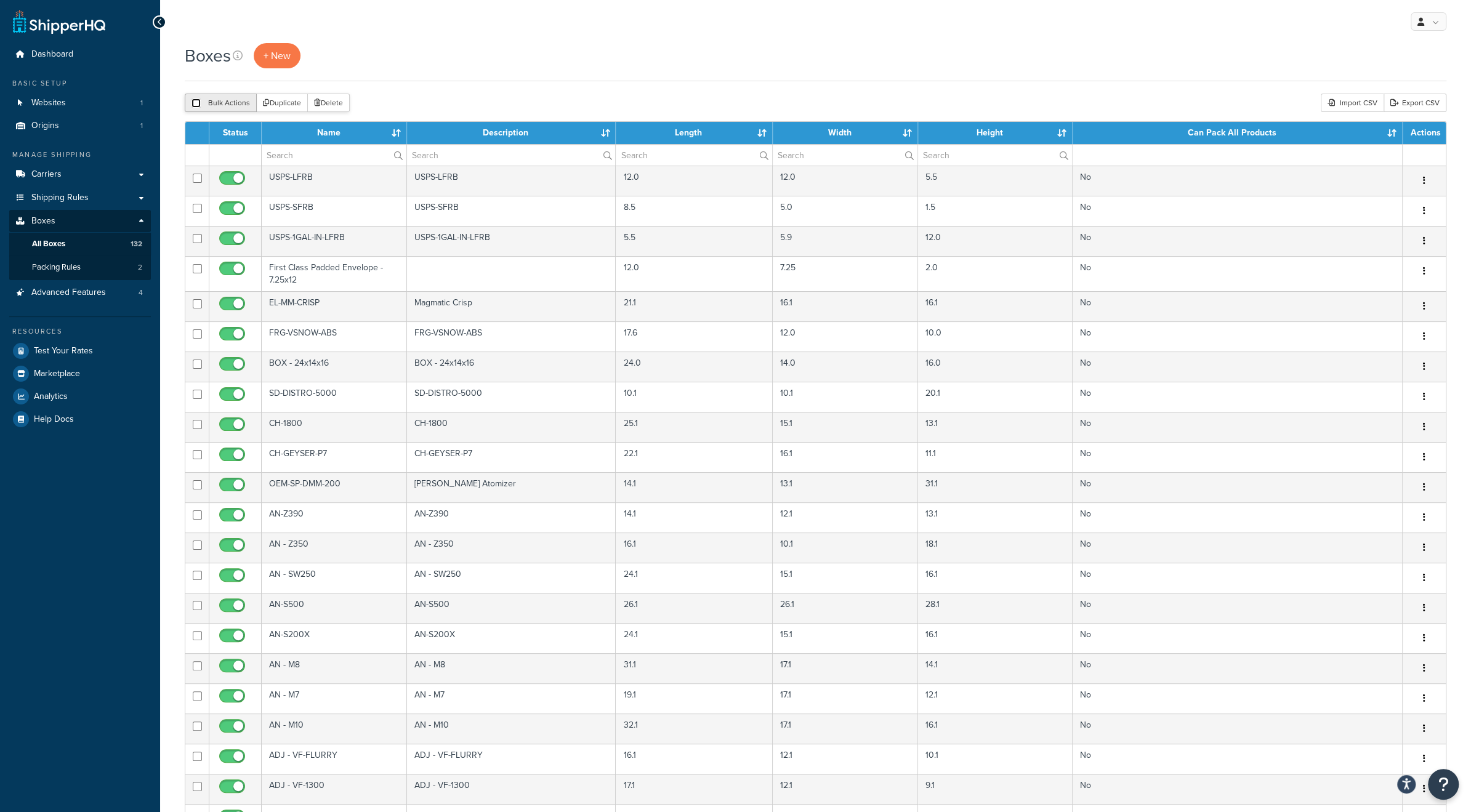
checkbox input "false"
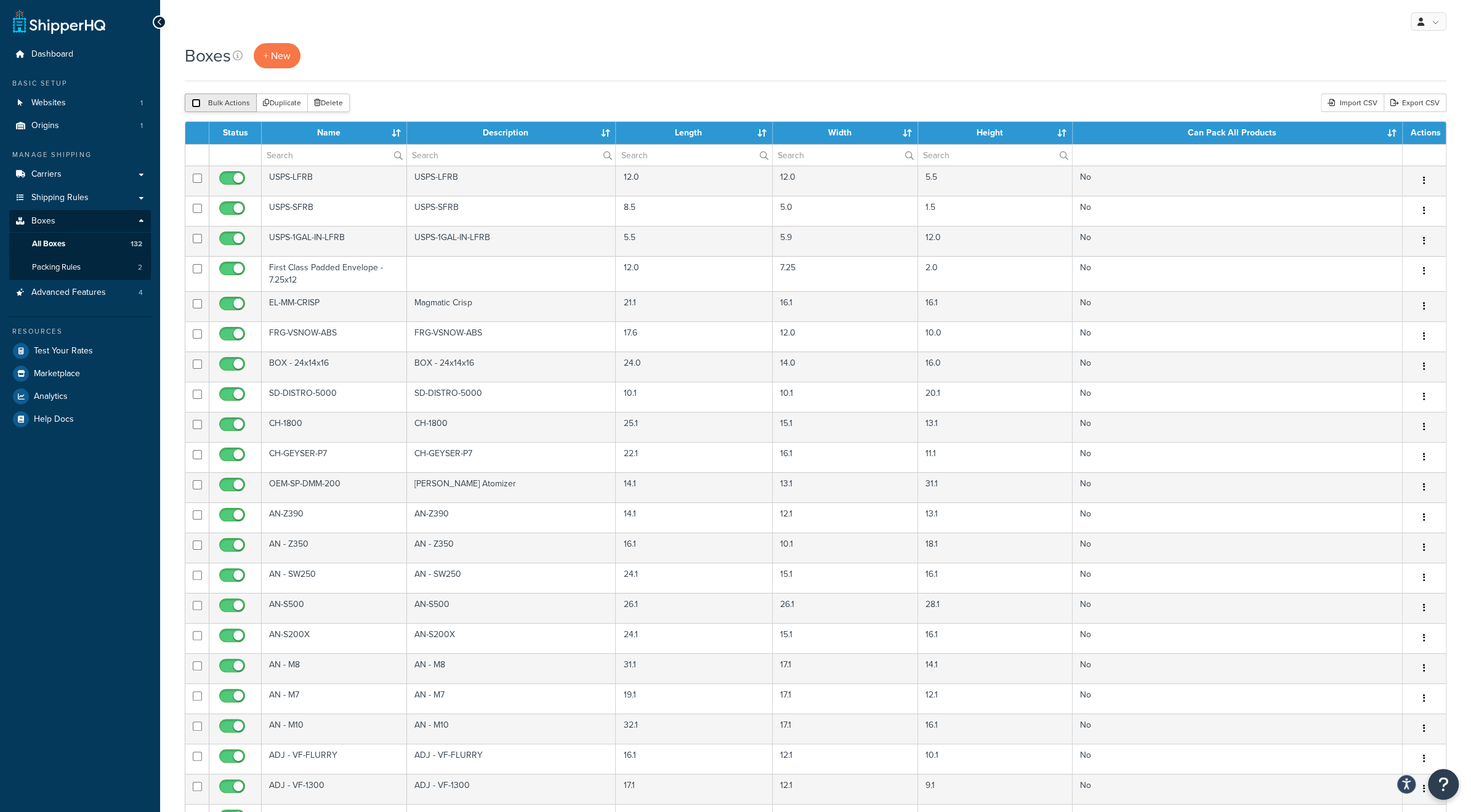
checkbox input "false"
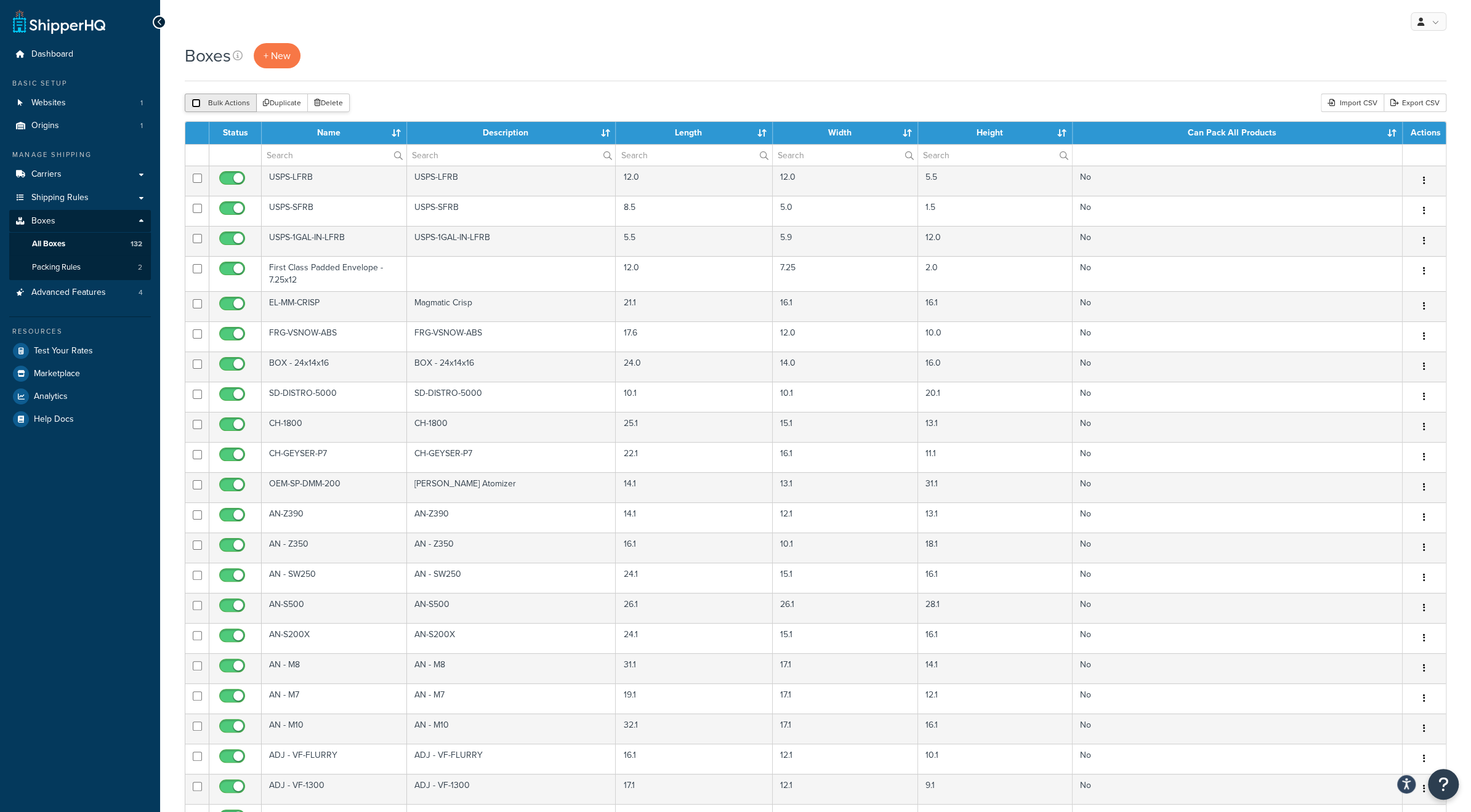
checkbox input "false"
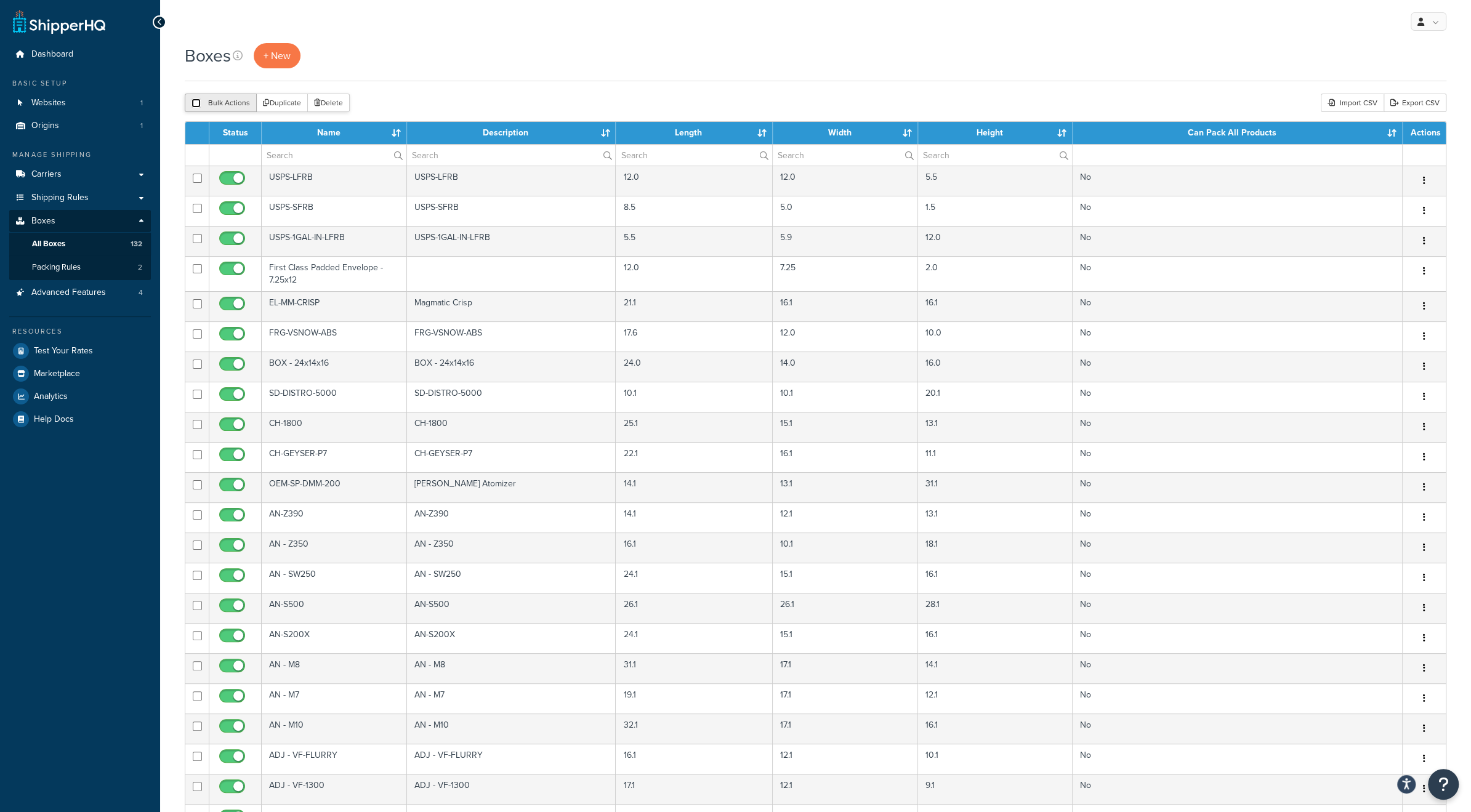
checkbox input "false"
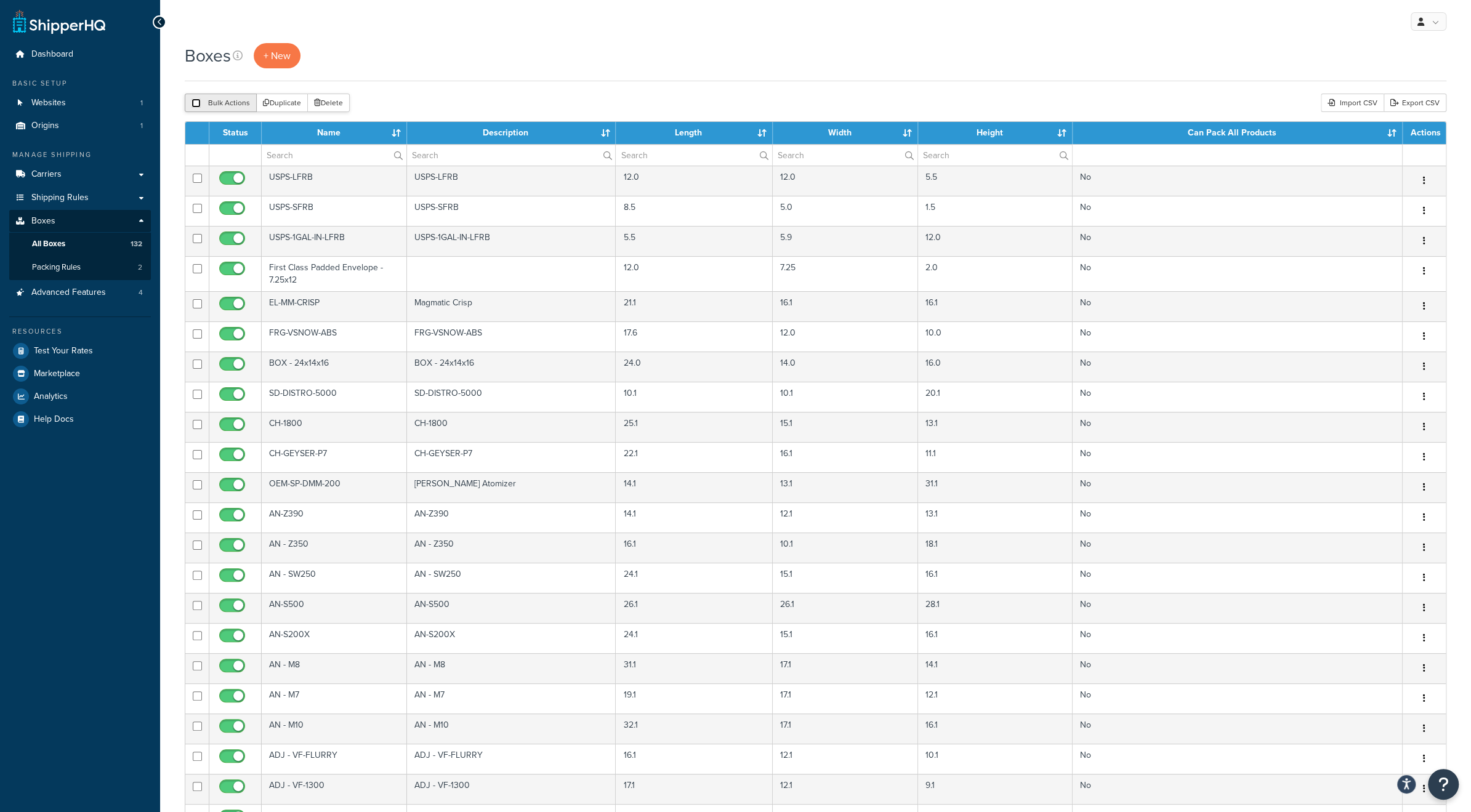
checkbox input "false"
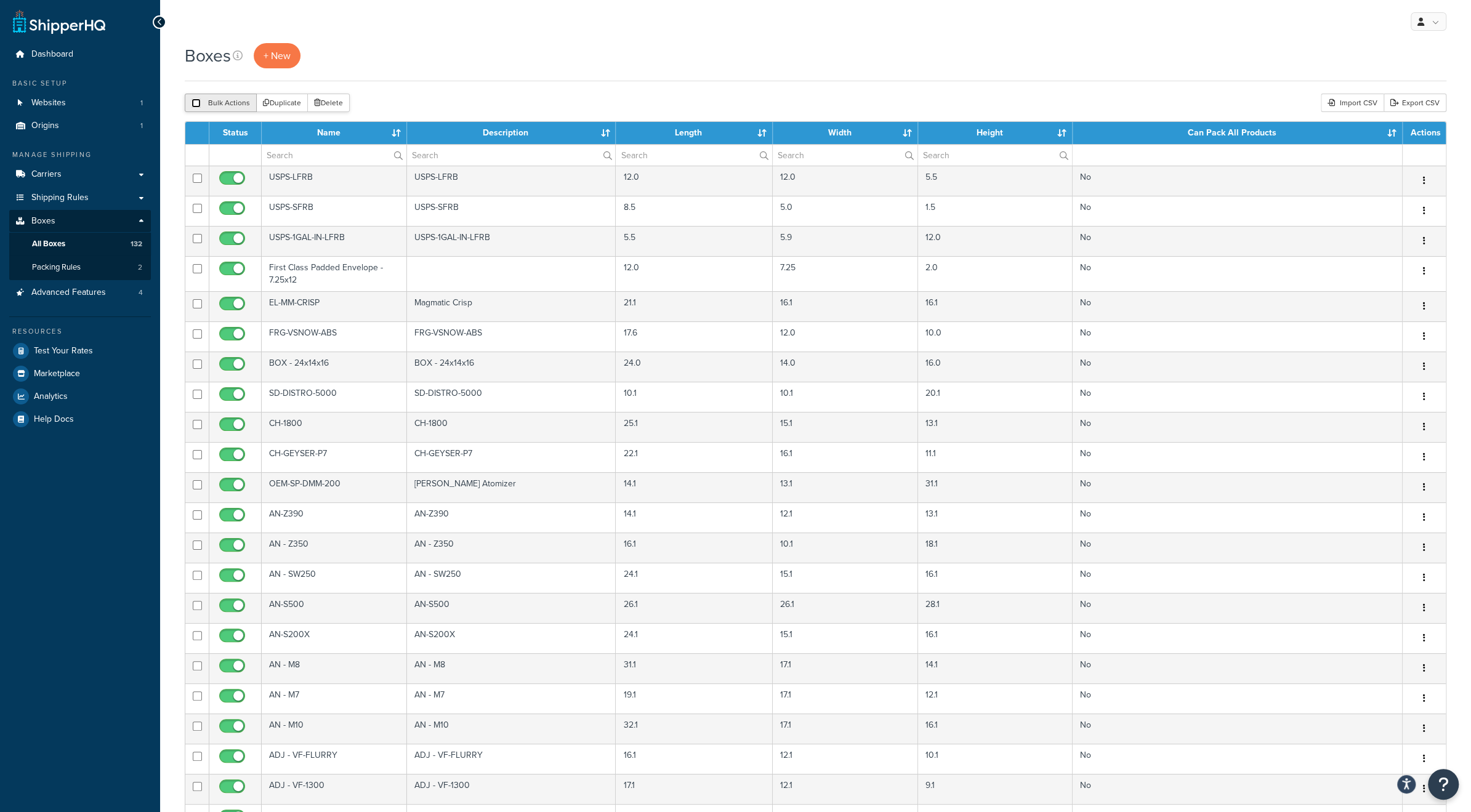
checkbox input "false"
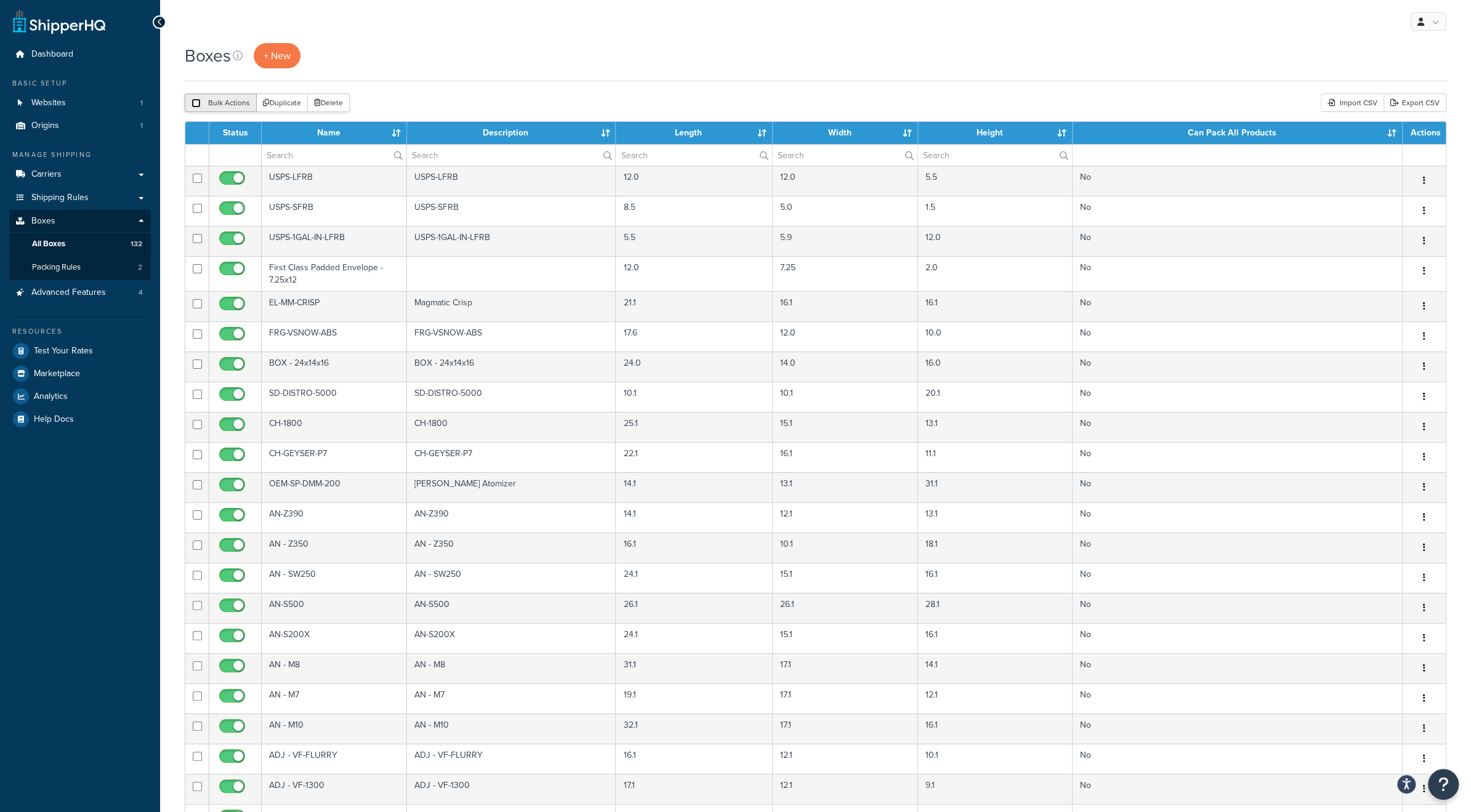
checkbox input "false"
click at [196, 101] on input "checkbox" at bounding box center [196, 103] width 9 height 9
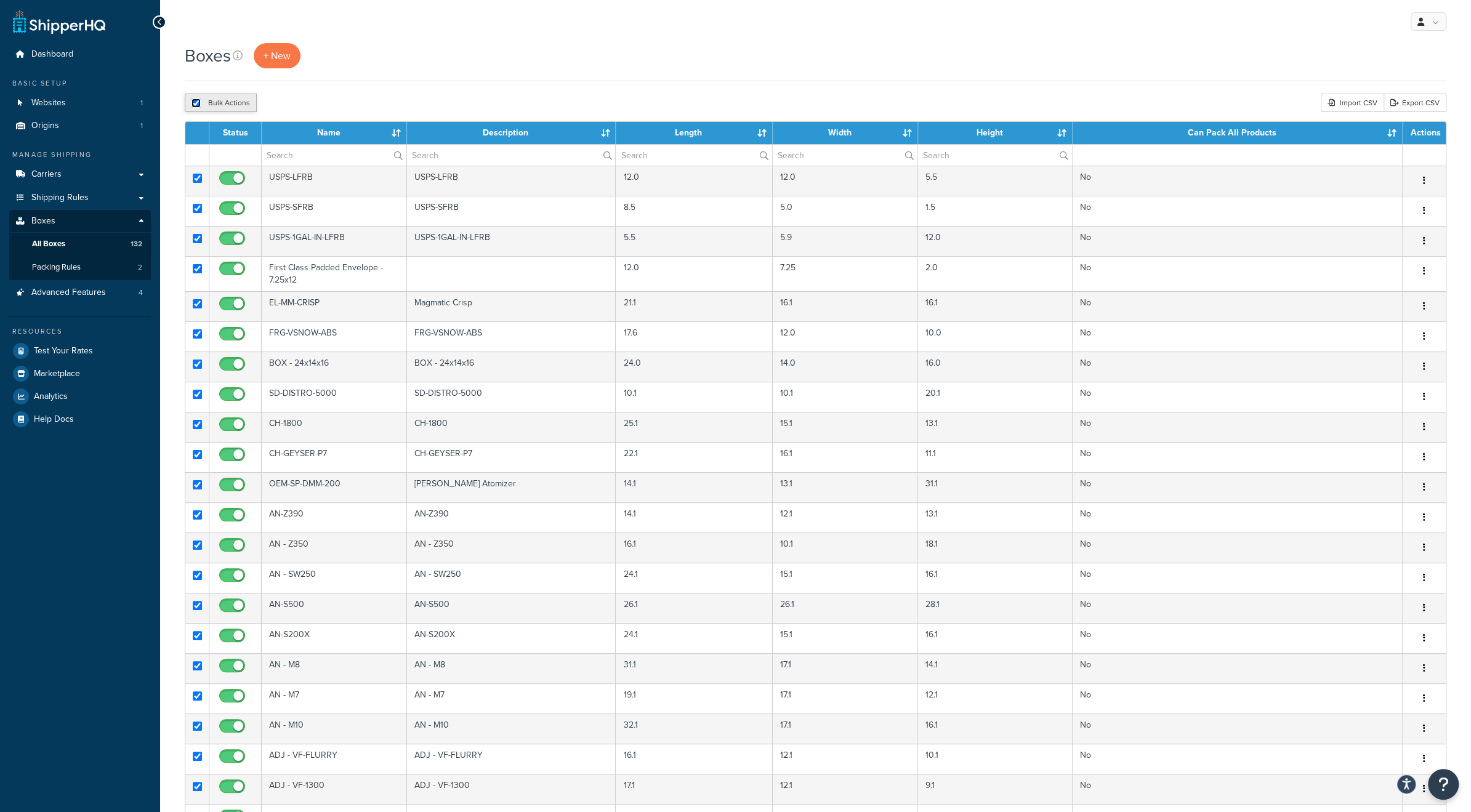
checkbox input "true"
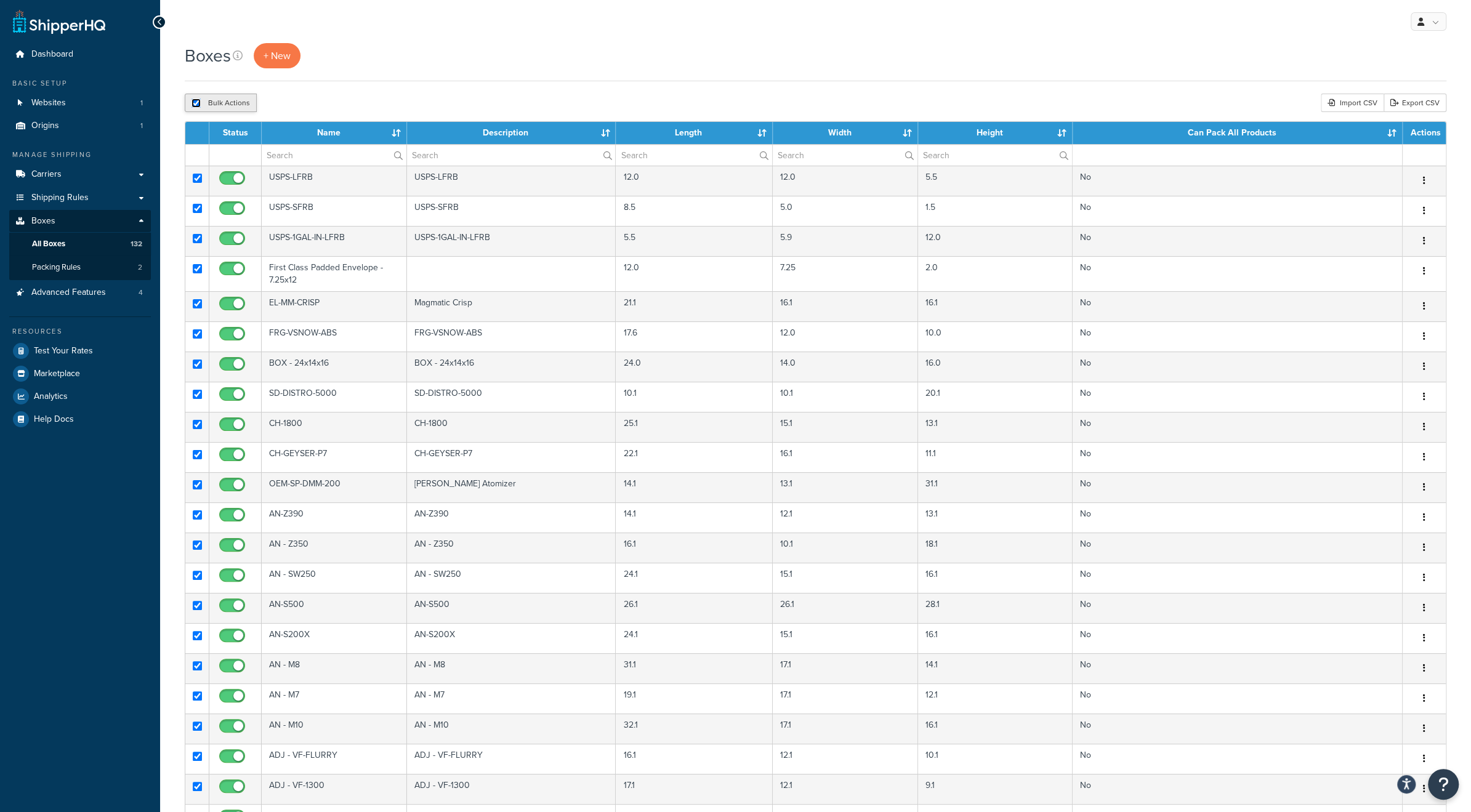
checkbox input "true"
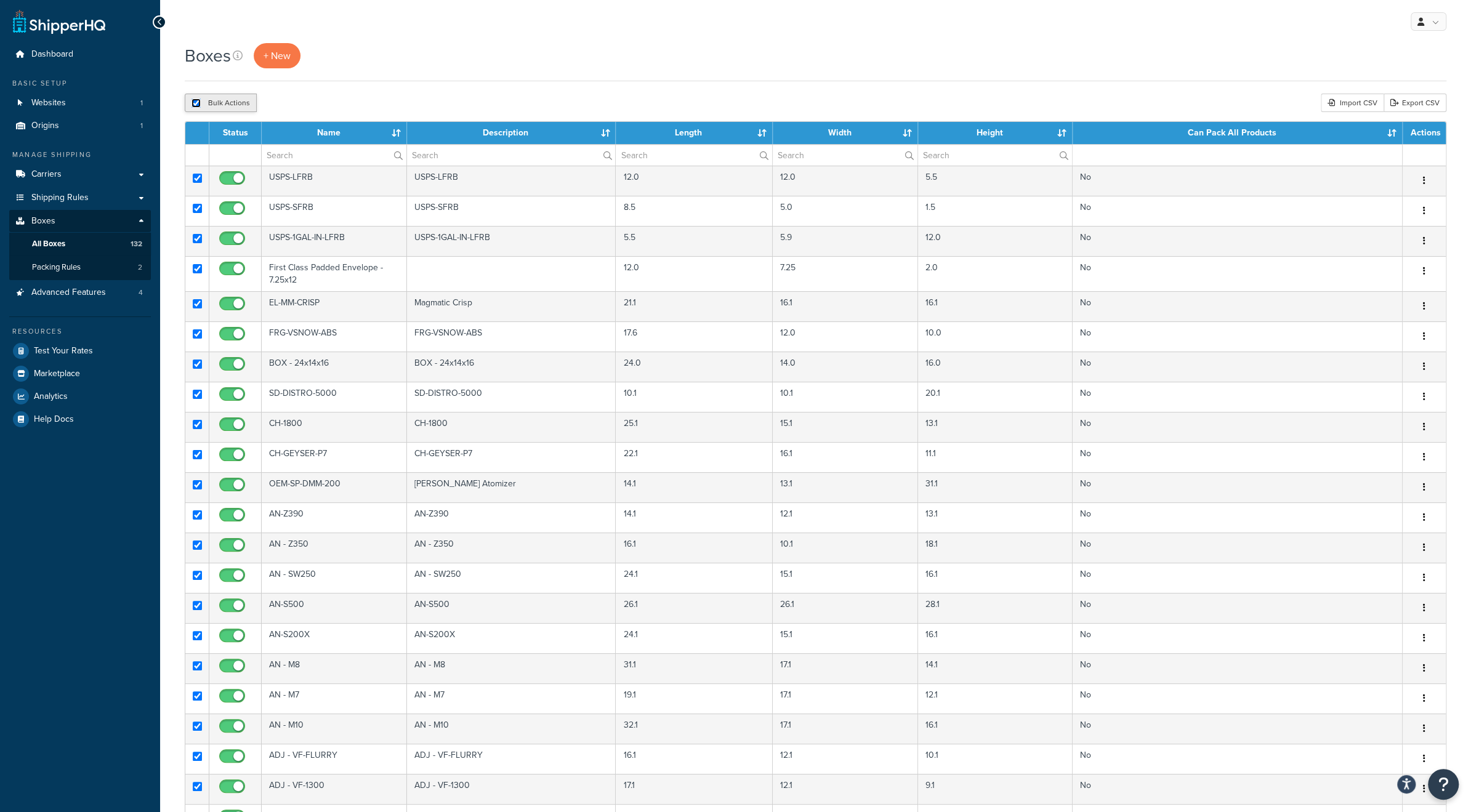
checkbox input "true"
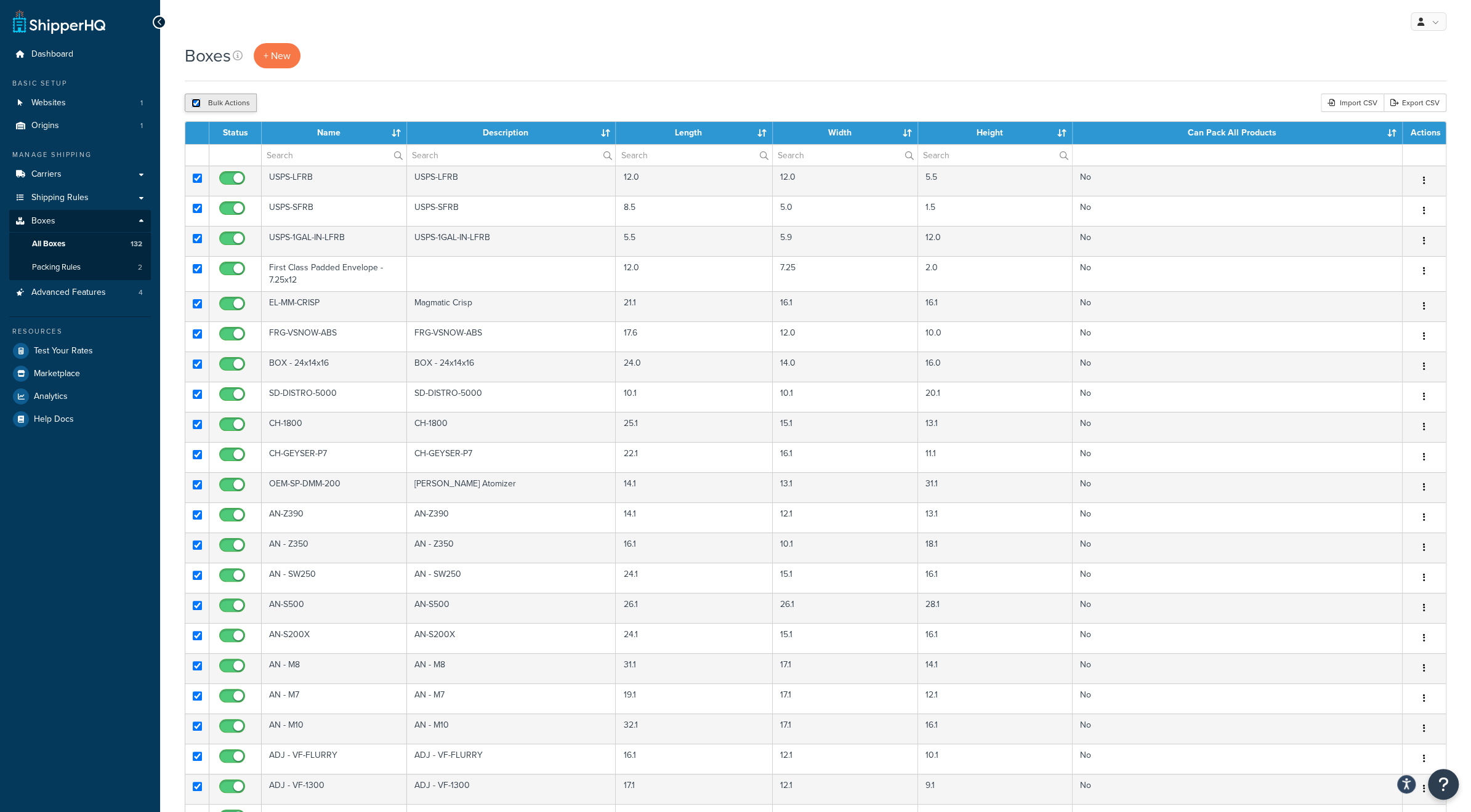
checkbox input "true"
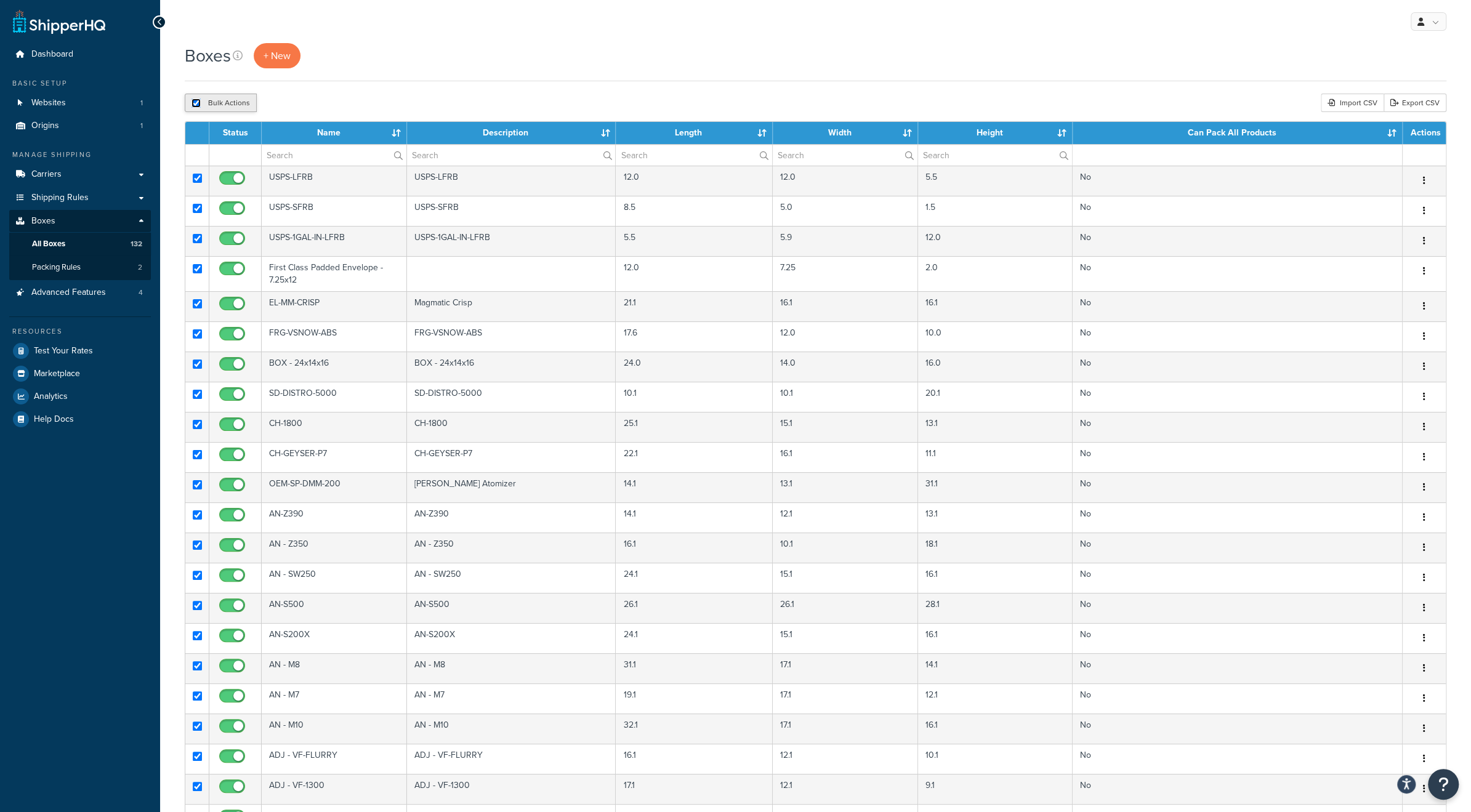
checkbox input "true"
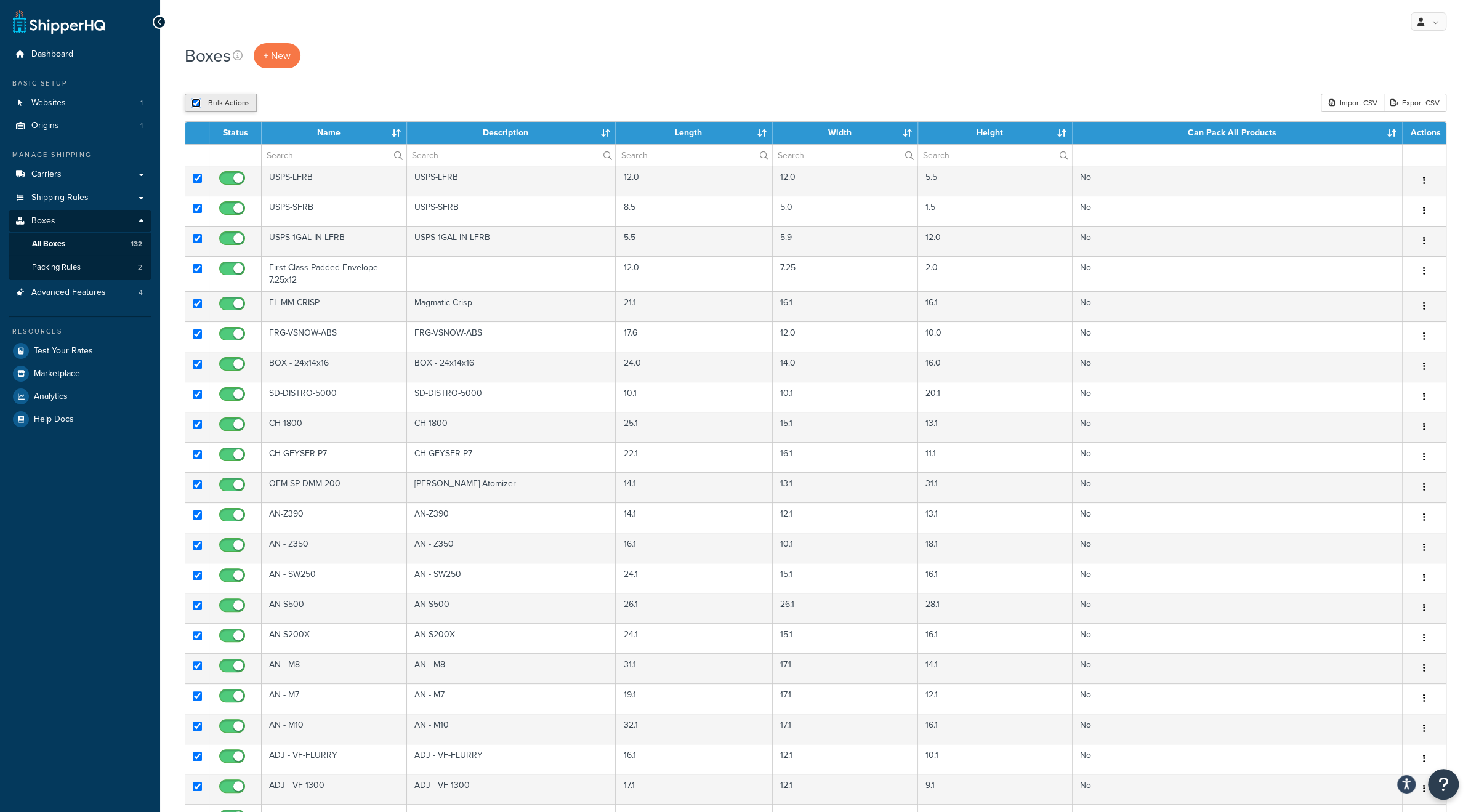
checkbox input "true"
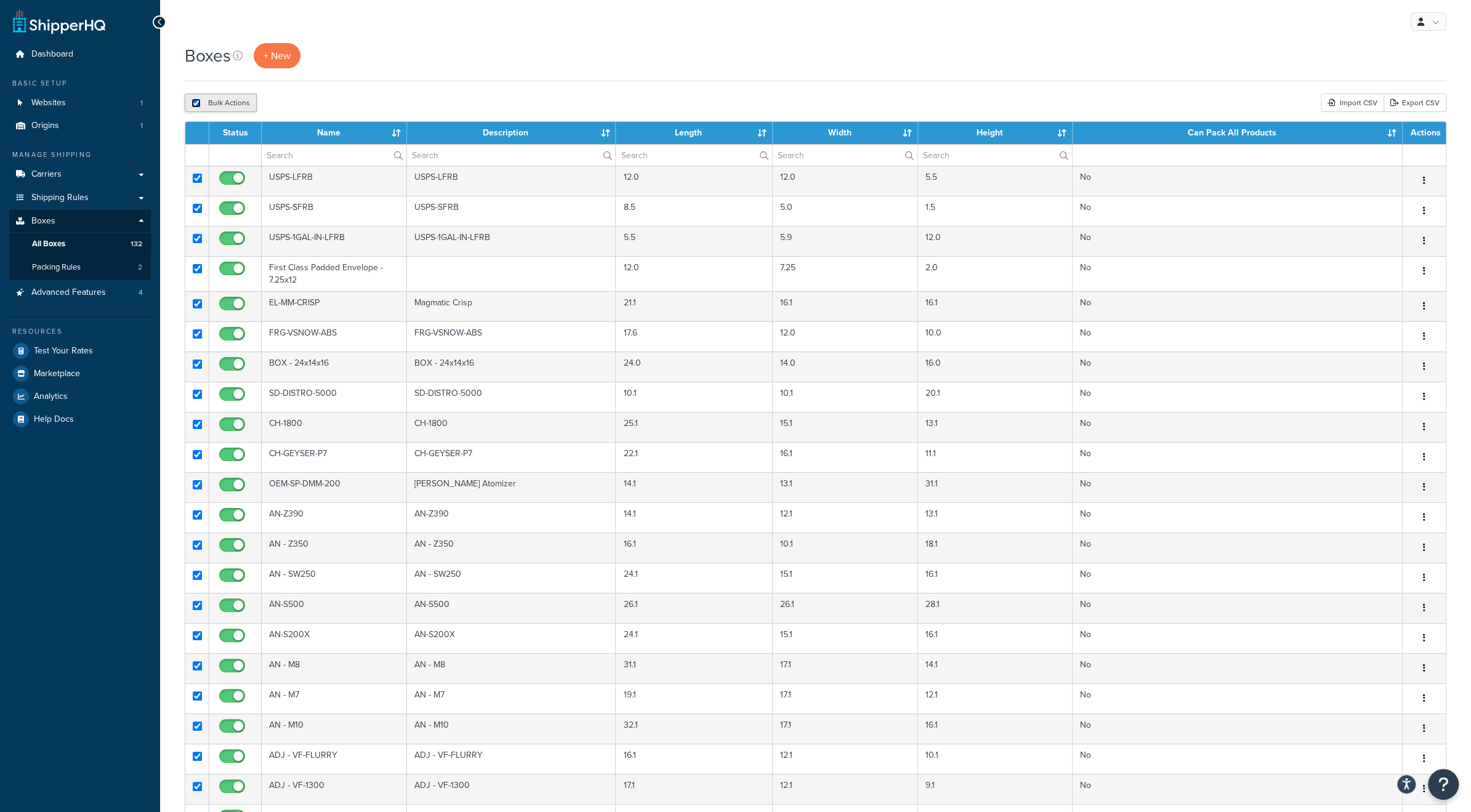
checkbox input "true"
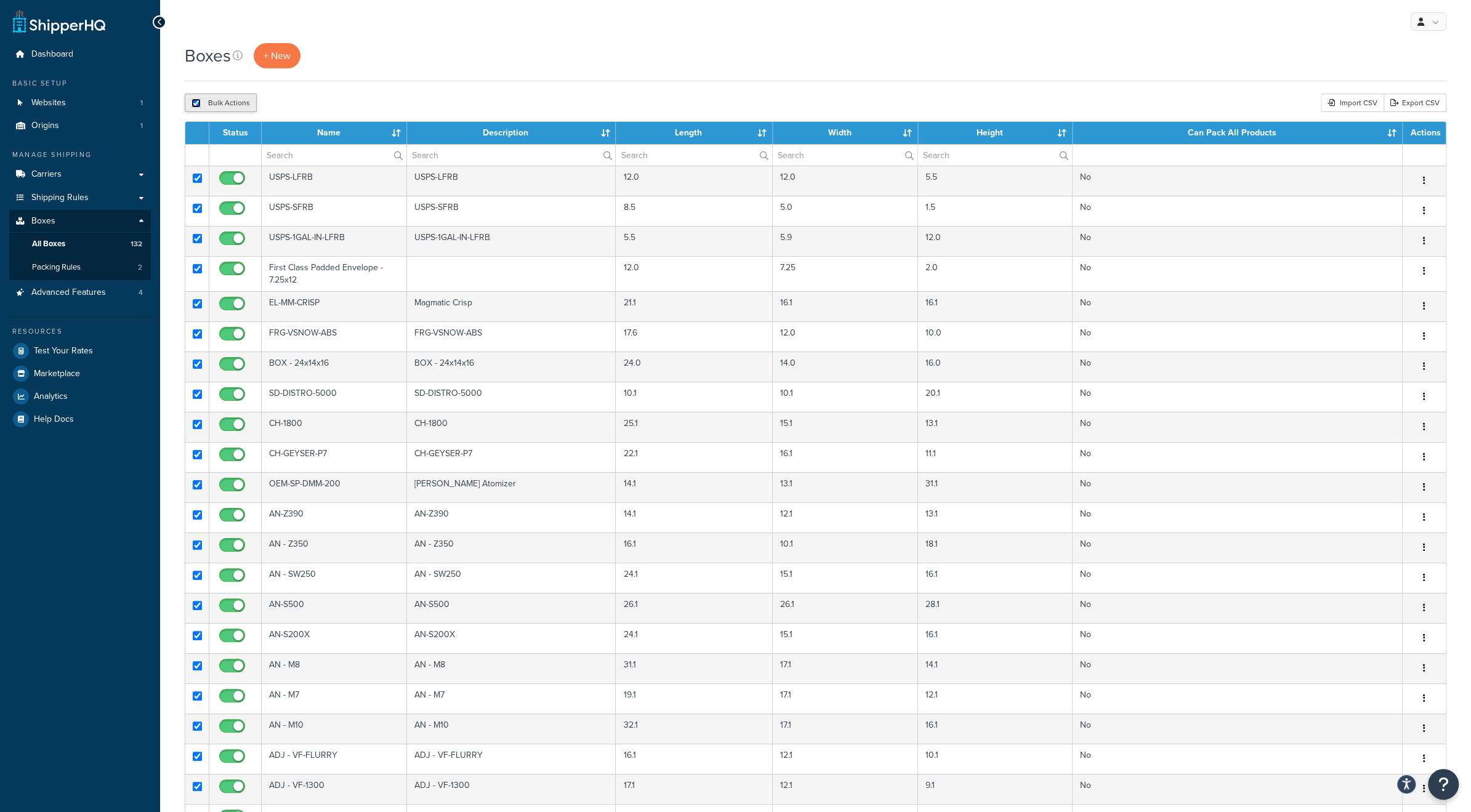
checkbox input "true"
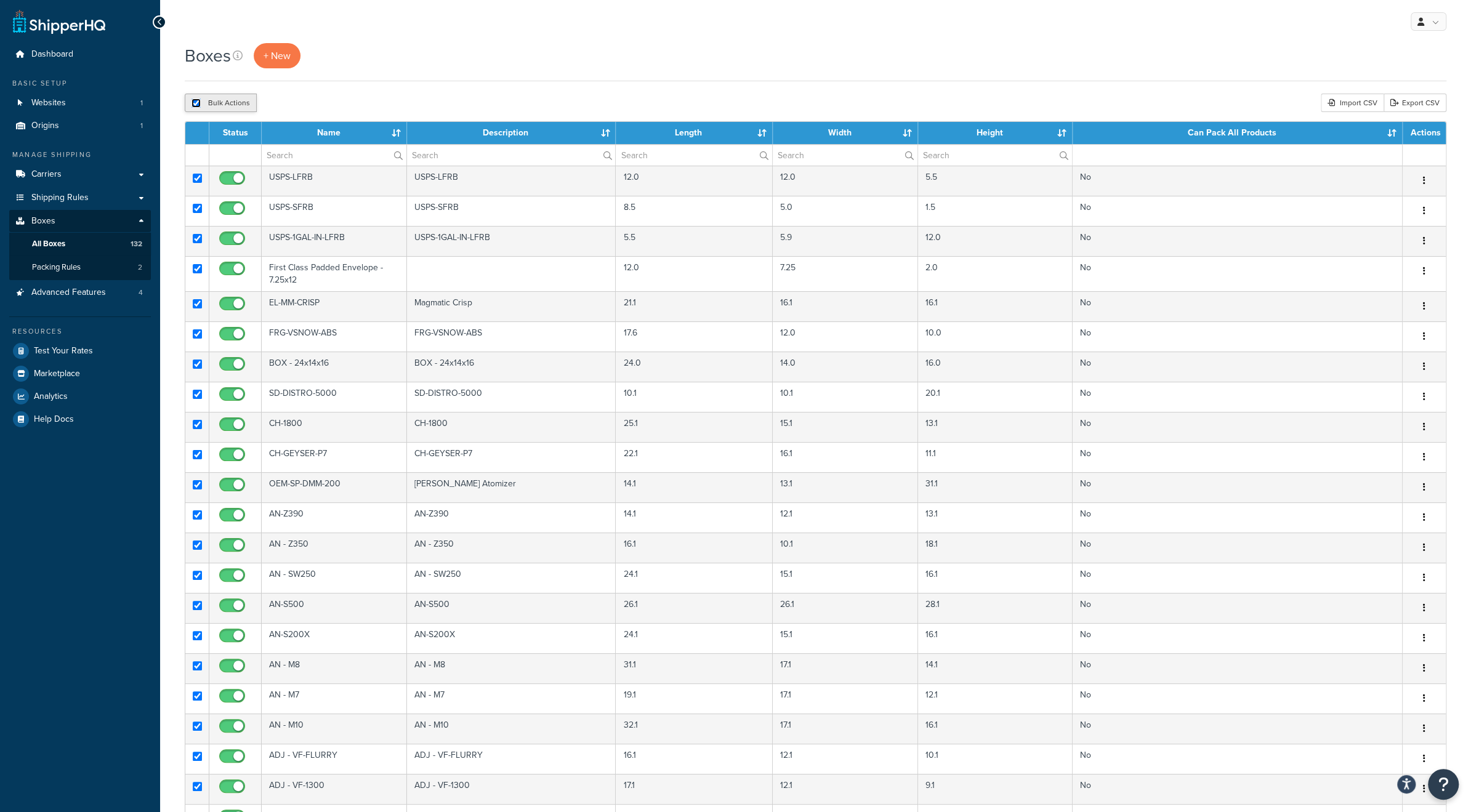
checkbox input "true"
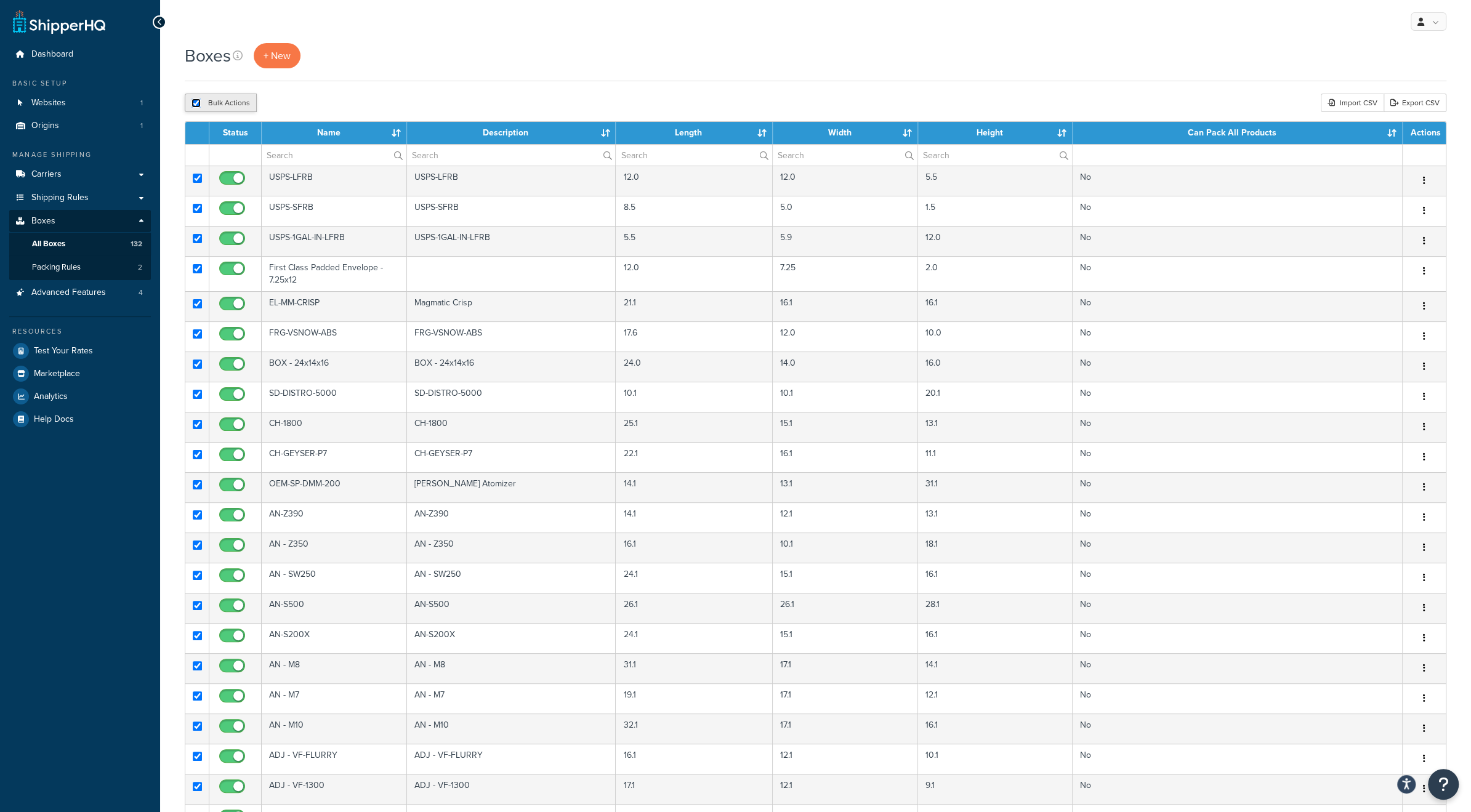
checkbox input "true"
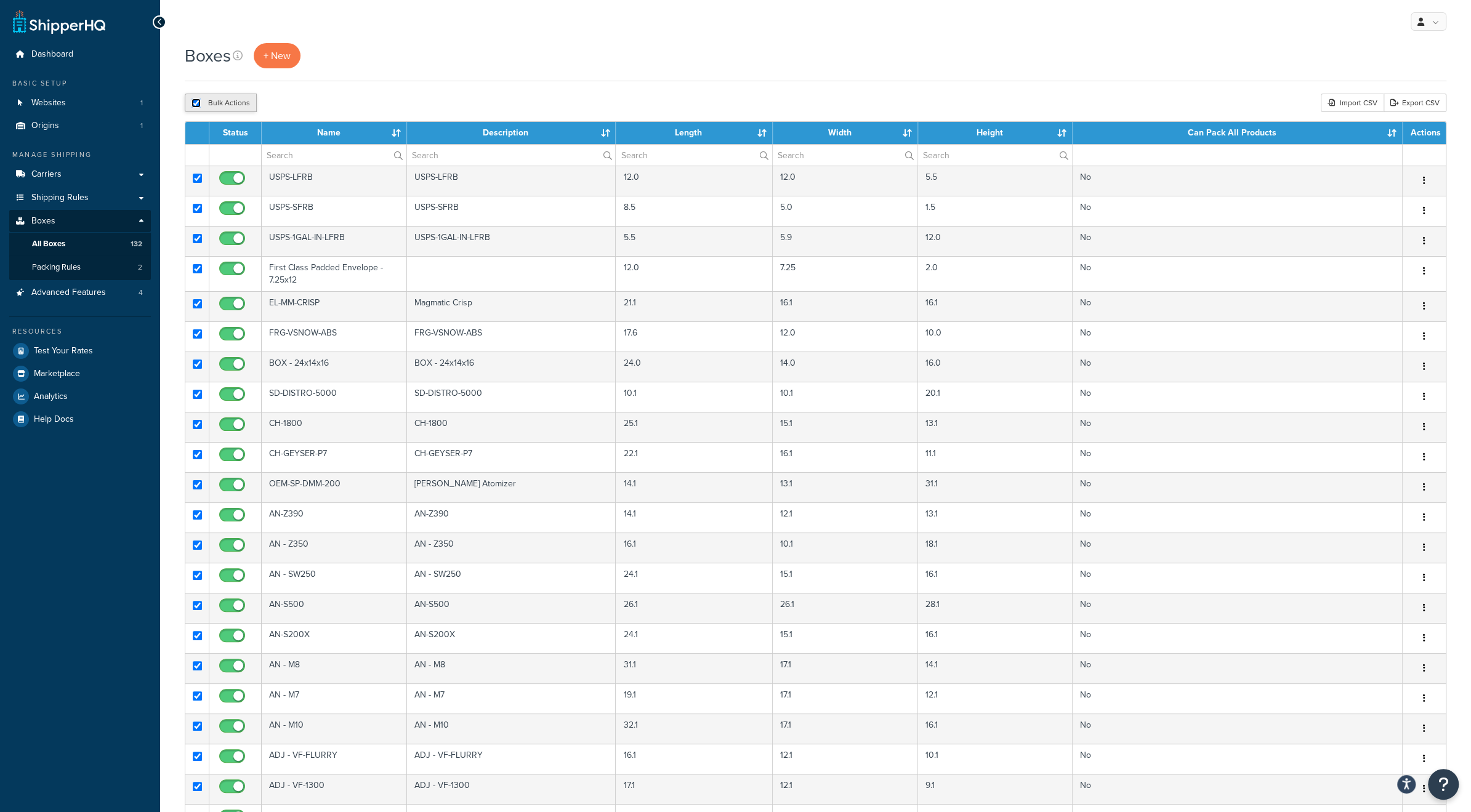
checkbox input "true"
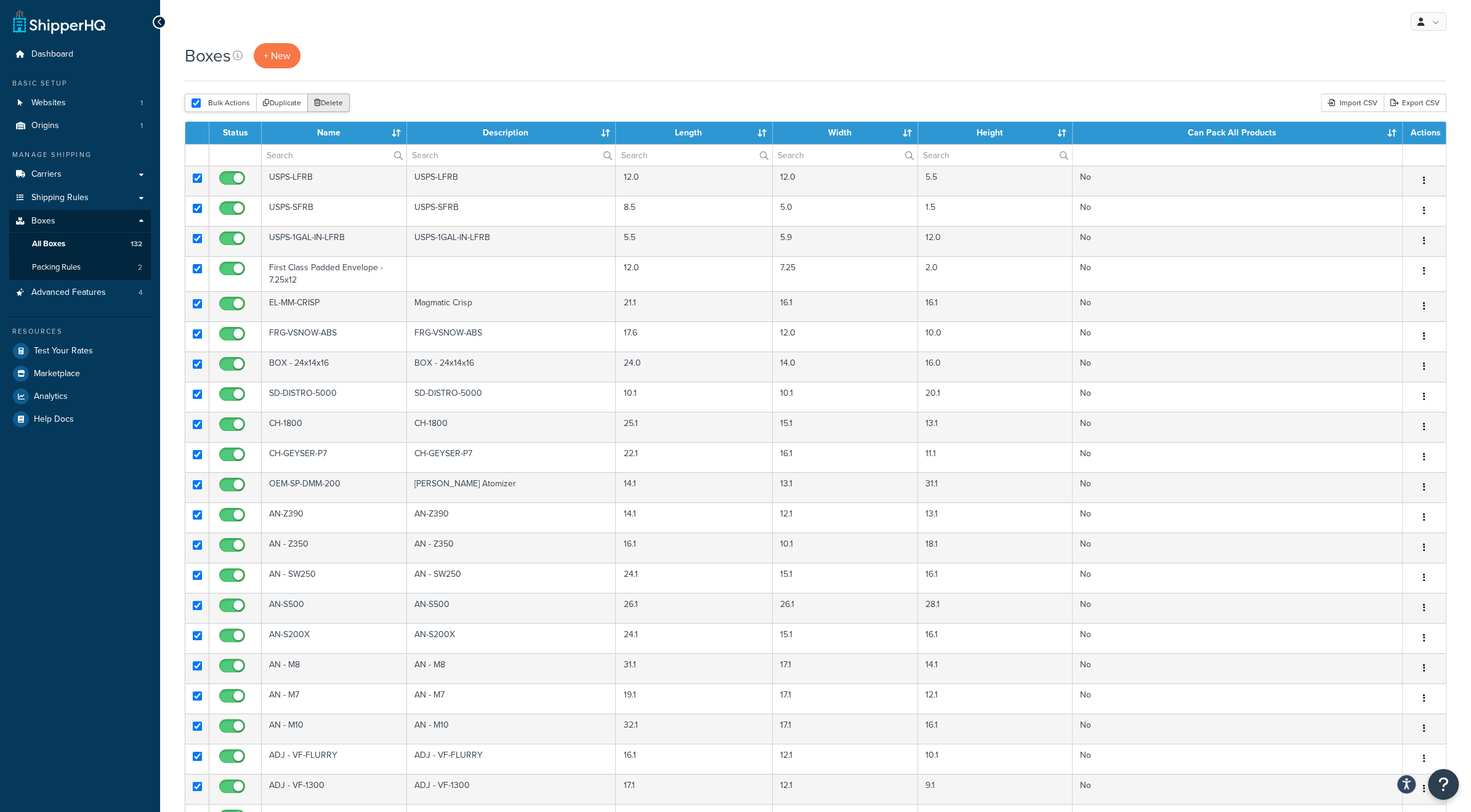
click at [324, 106] on button "Delete" at bounding box center [328, 103] width 42 height 19
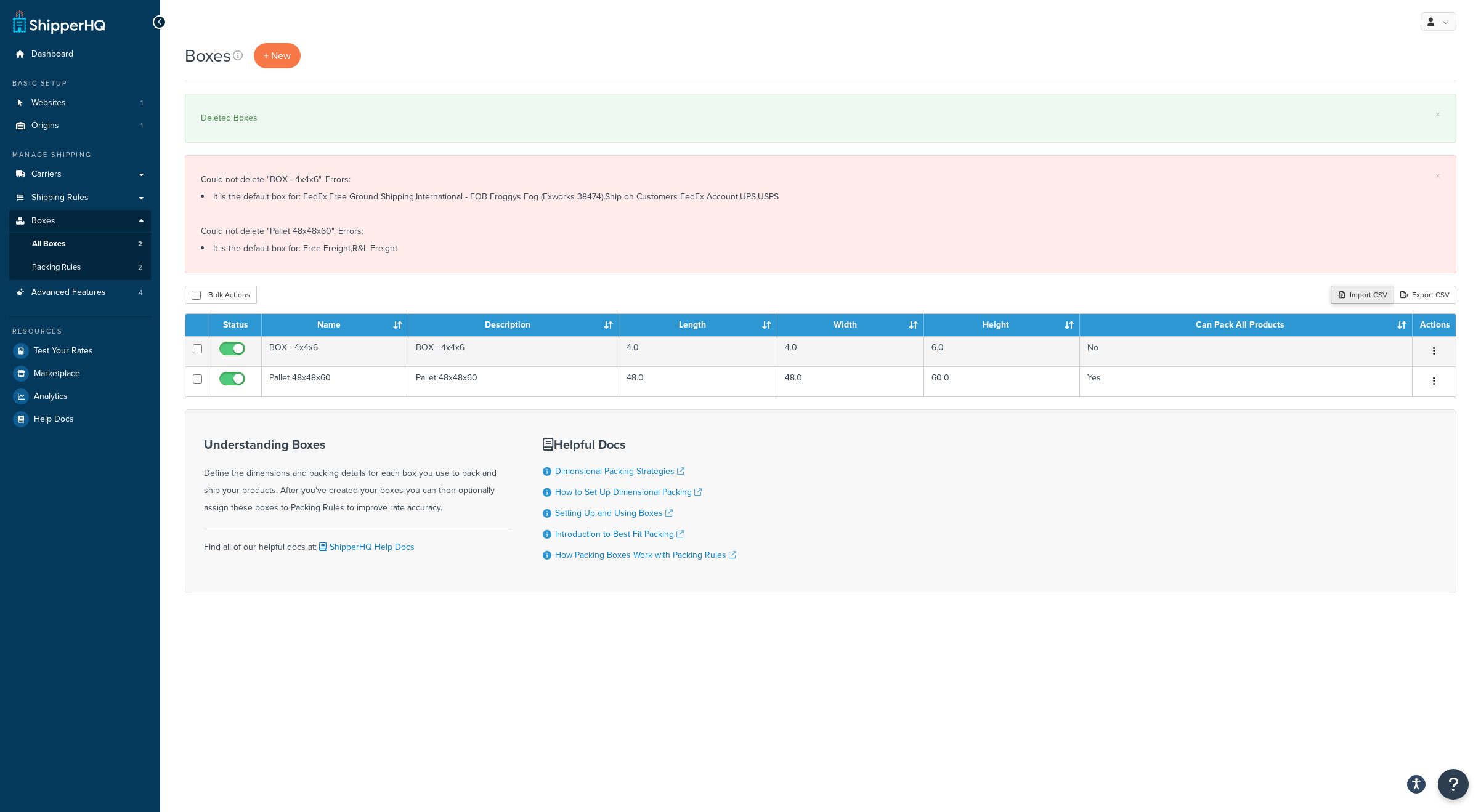
click at [1349, 297] on div "Import CSV" at bounding box center [1362, 295] width 63 height 19
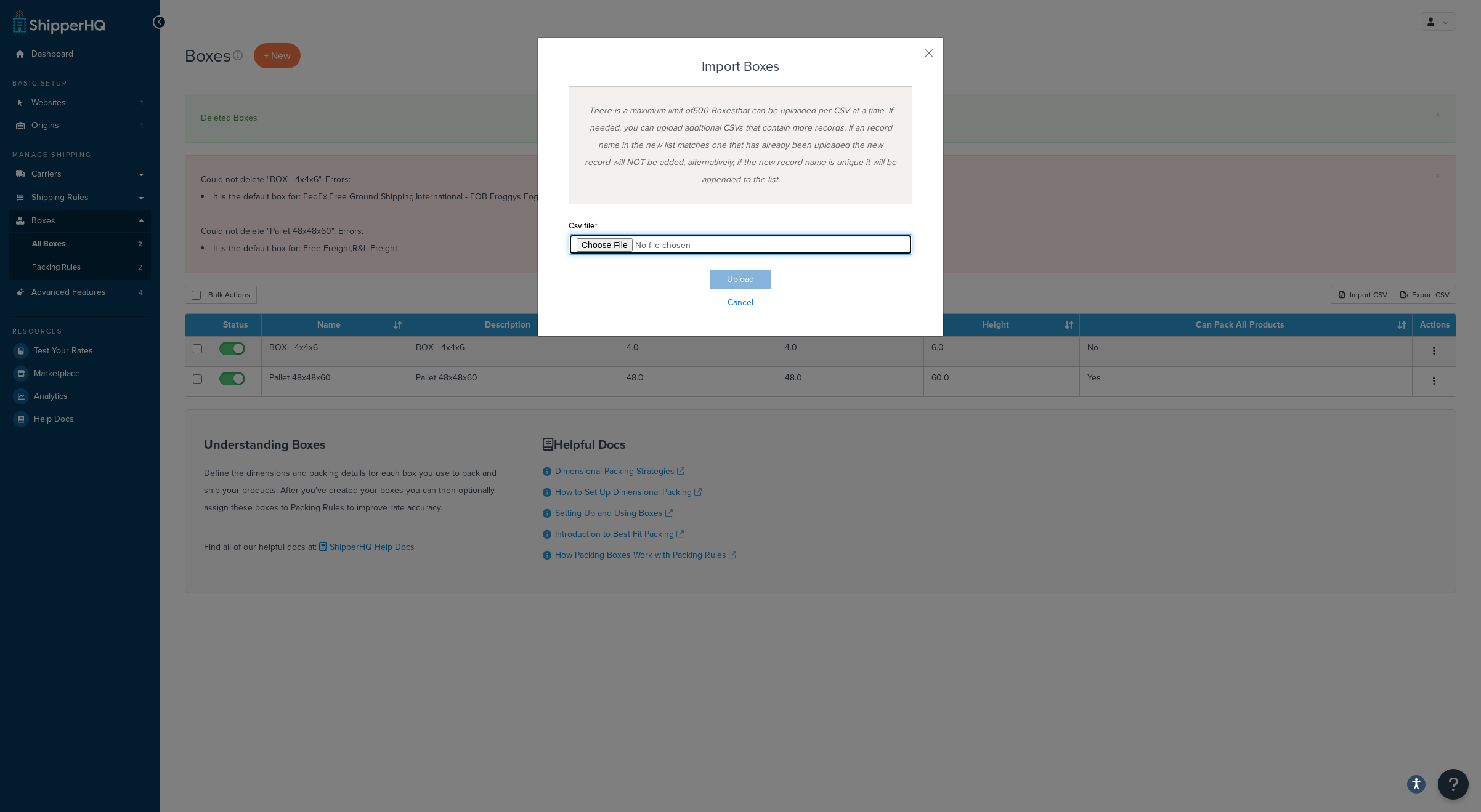
click at [612, 240] on input "file" at bounding box center [740, 244] width 344 height 21
type input "C:\fakepath\Box IMPORT-2025-08-26.csv"
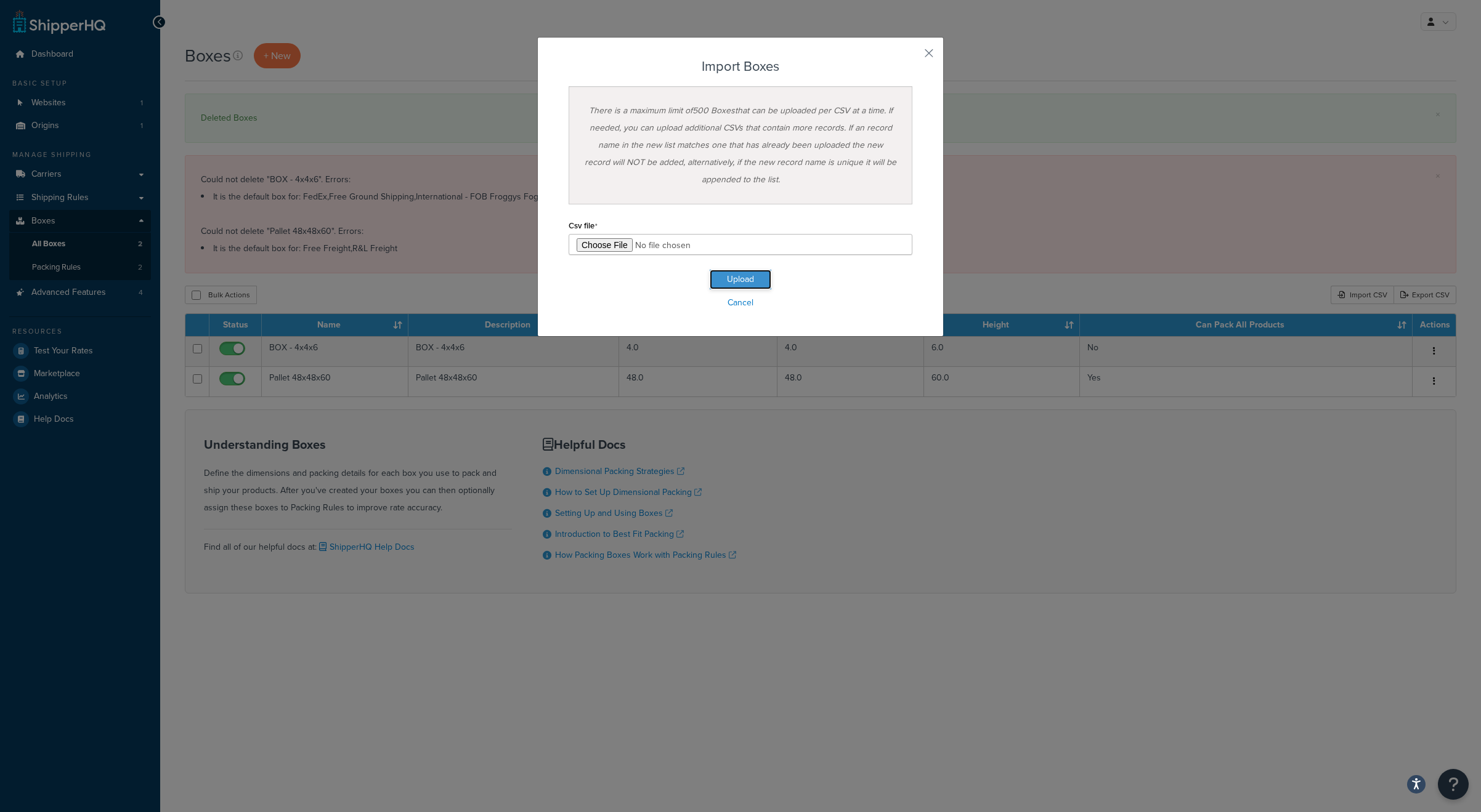
click at [741, 278] on button "Upload" at bounding box center [740, 279] width 62 height 19
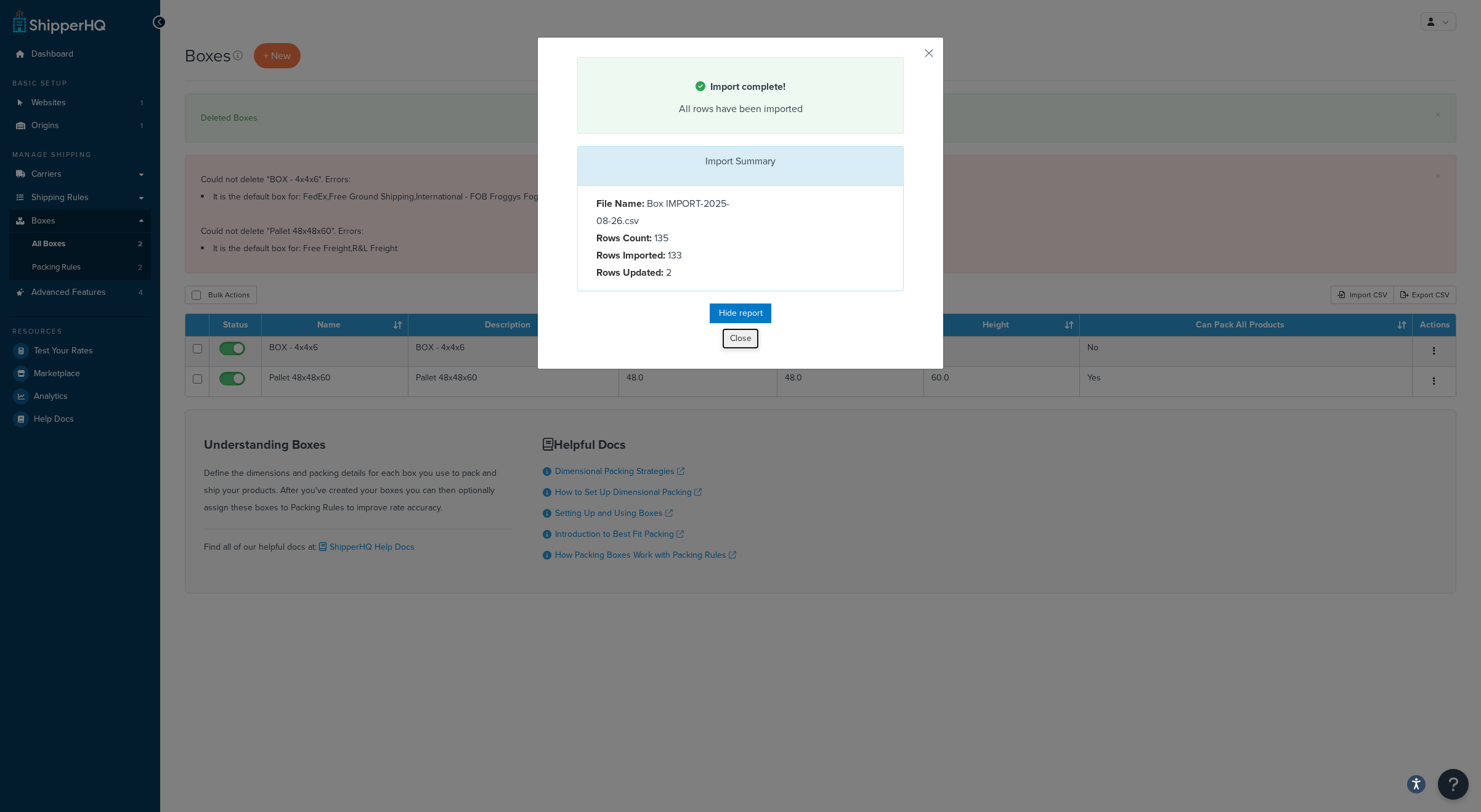
click at [735, 339] on button "Close" at bounding box center [740, 338] width 37 height 21
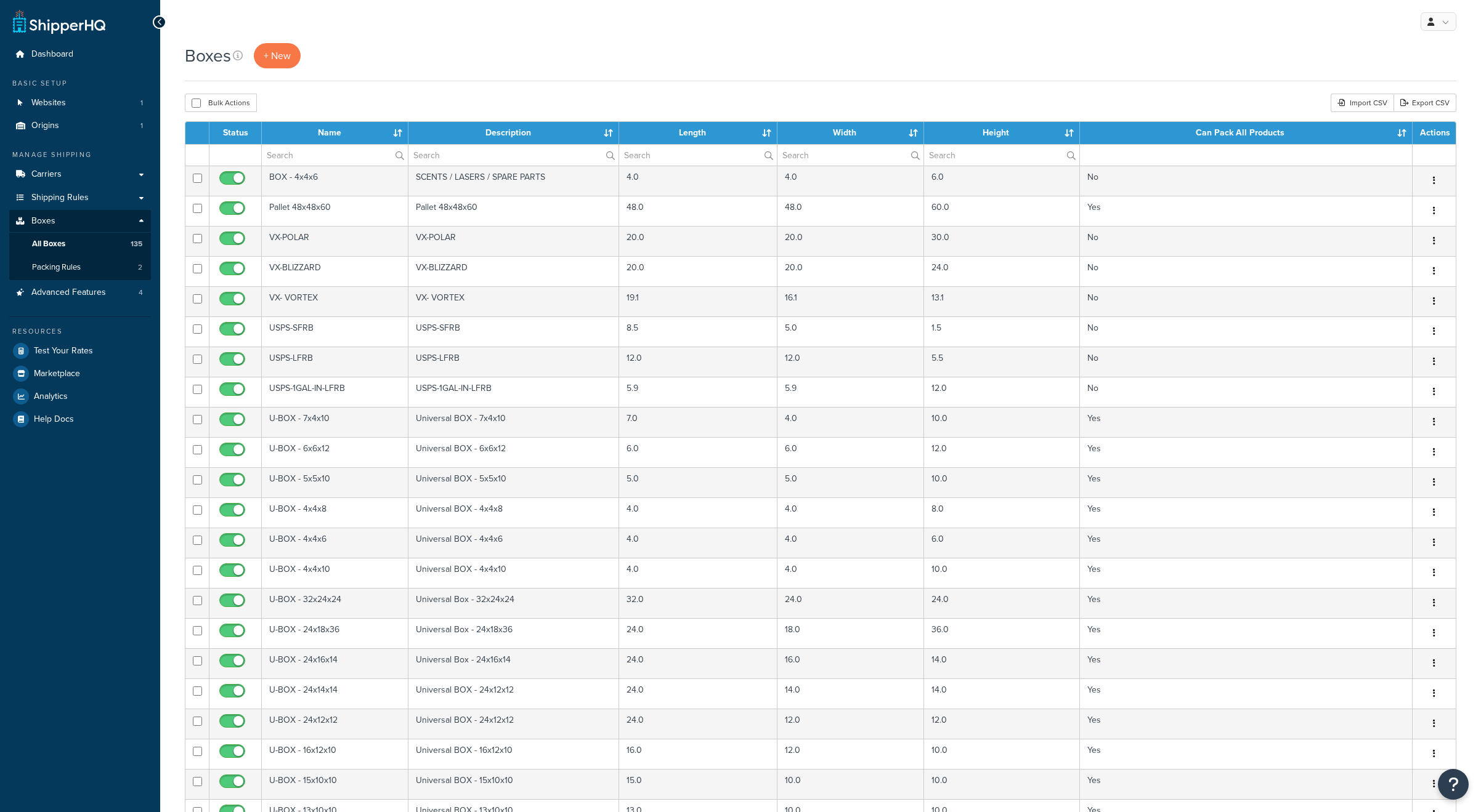
select select "1000"
click at [322, 129] on th "Name" at bounding box center [335, 132] width 145 height 22
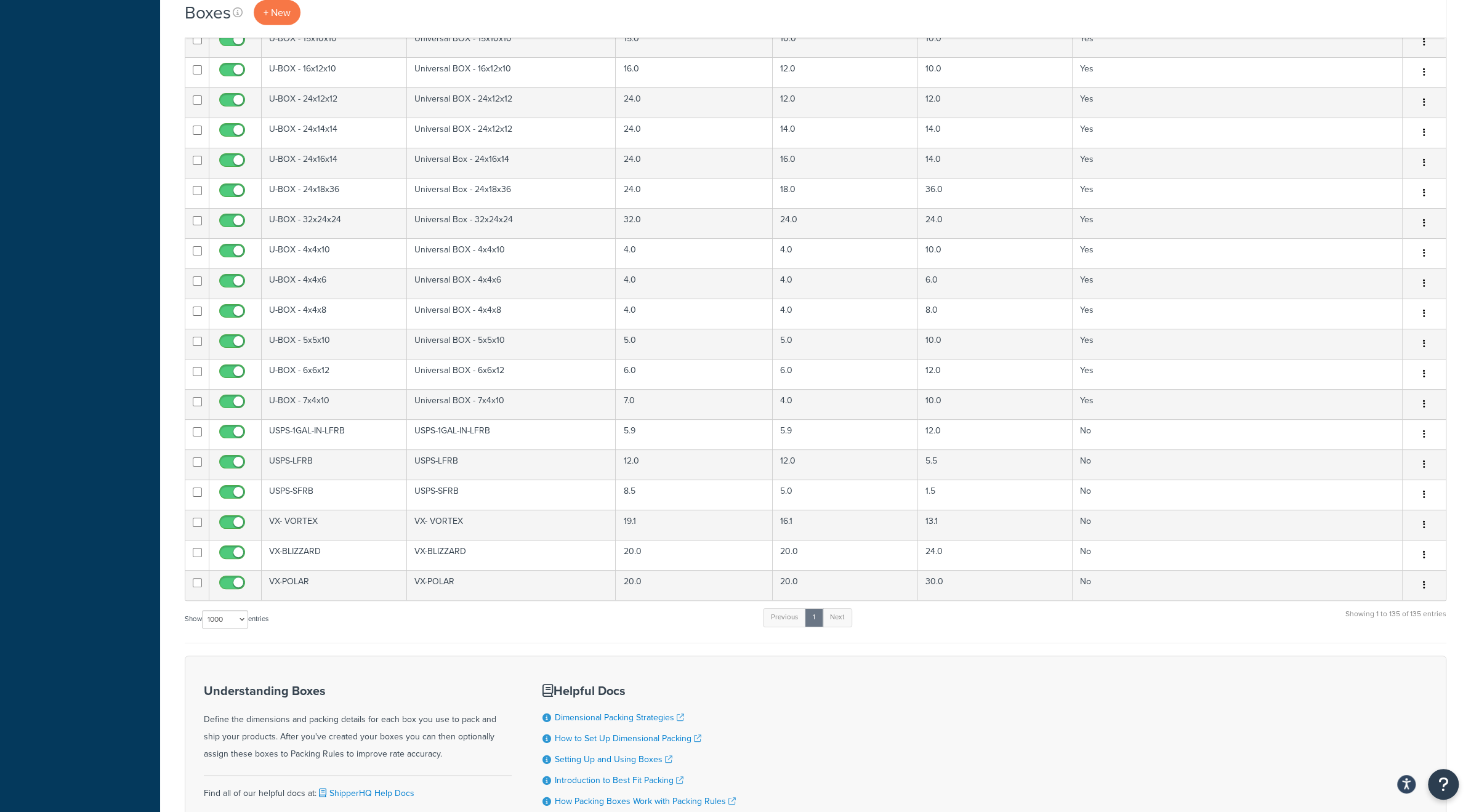
scroll to position [3714, 0]
